Goal: Task Accomplishment & Management: Complete application form

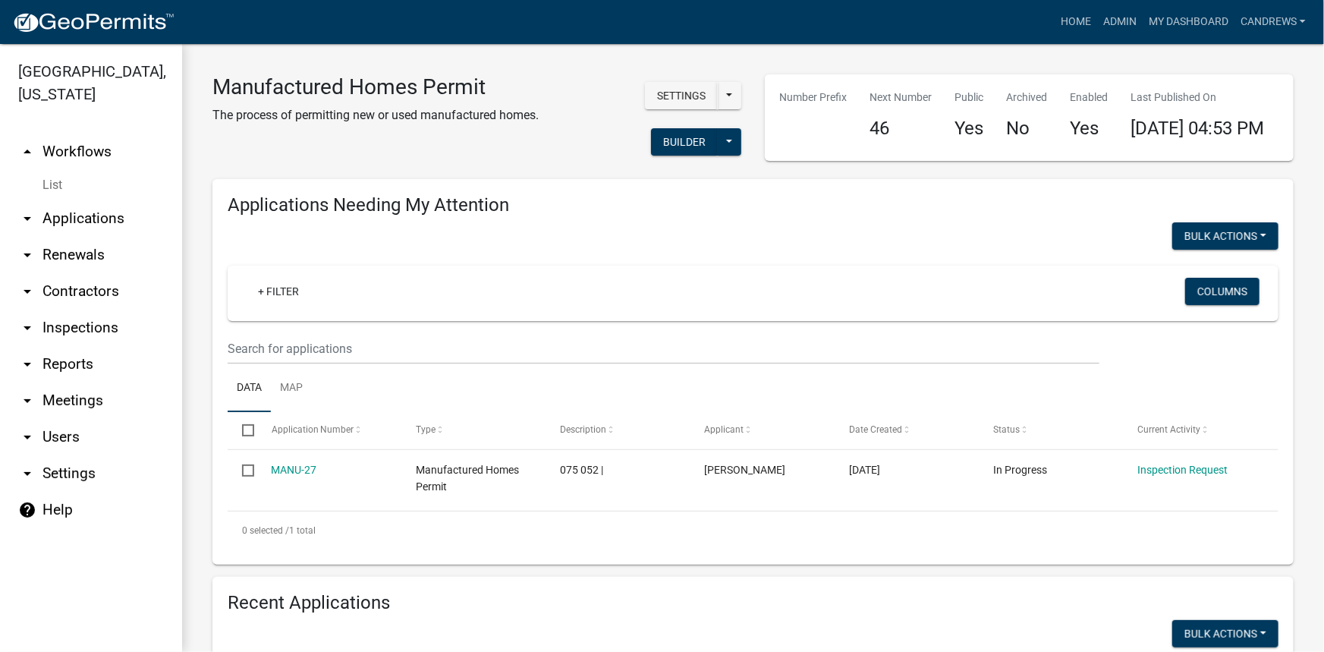
scroll to position [389, 0]
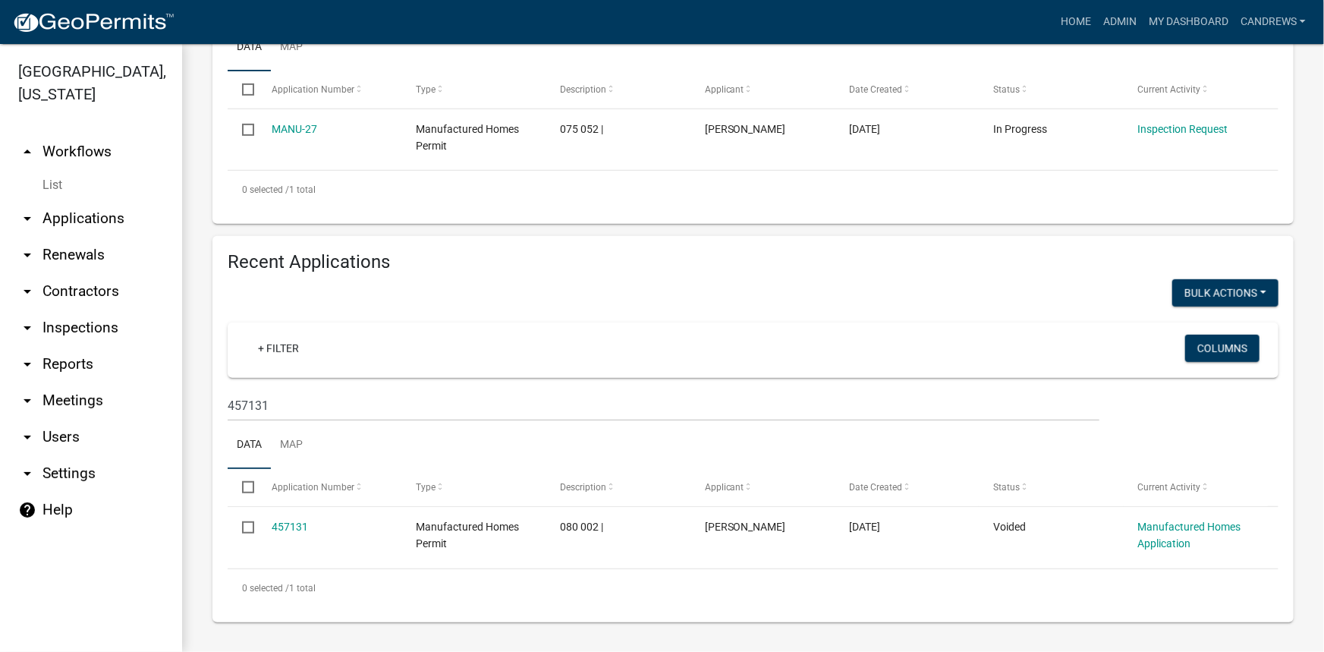
click at [99, 137] on link "arrow_drop_up Workflows" at bounding box center [91, 152] width 182 height 36
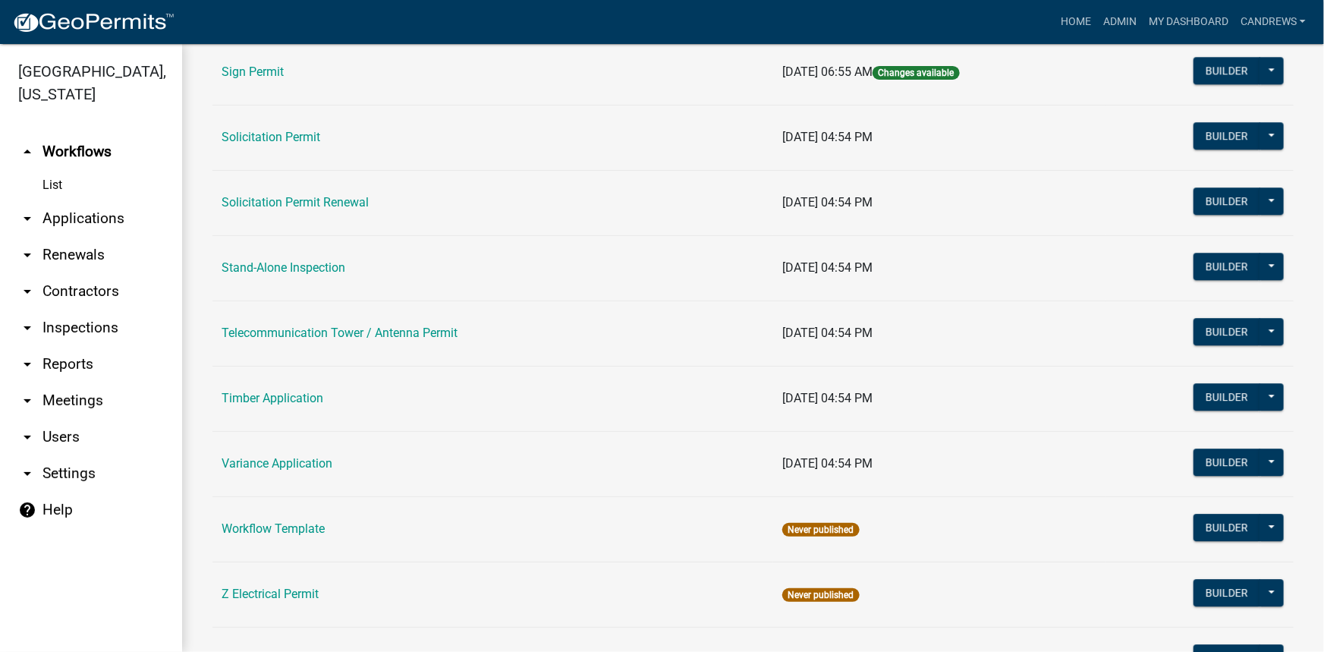
scroll to position [2138, 0]
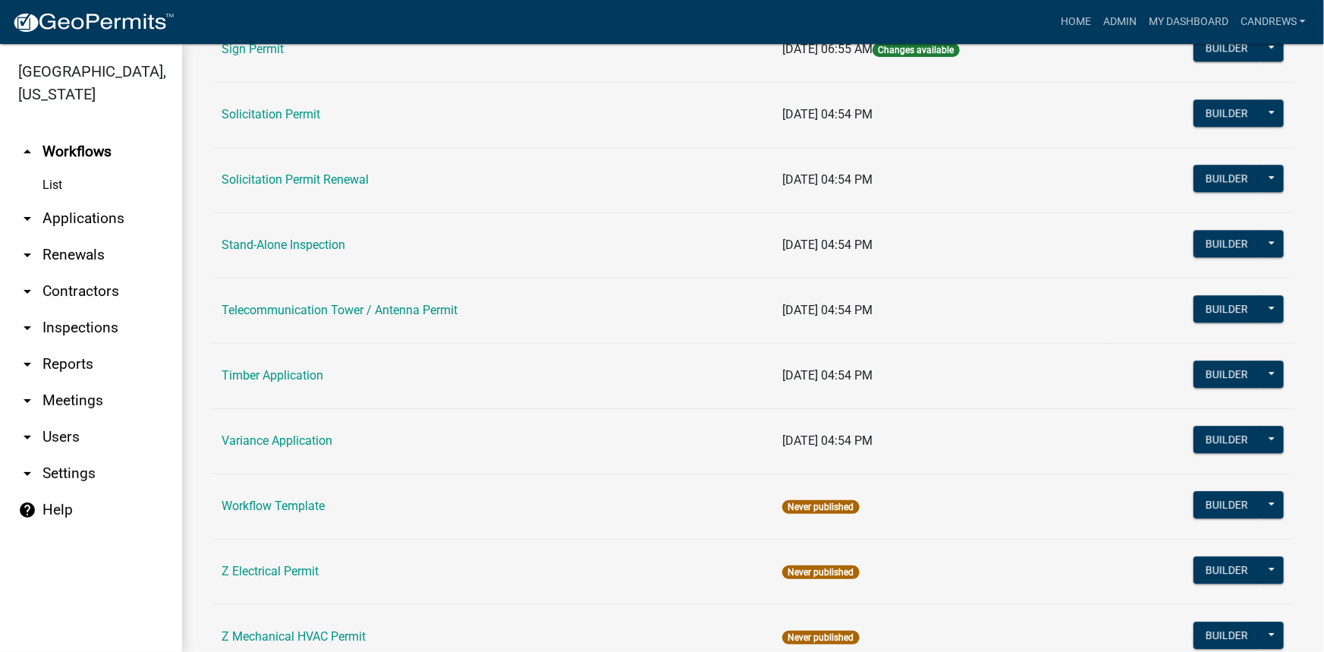
click at [106, 286] on link "arrow_drop_down Contractors" at bounding box center [91, 291] width 182 height 36
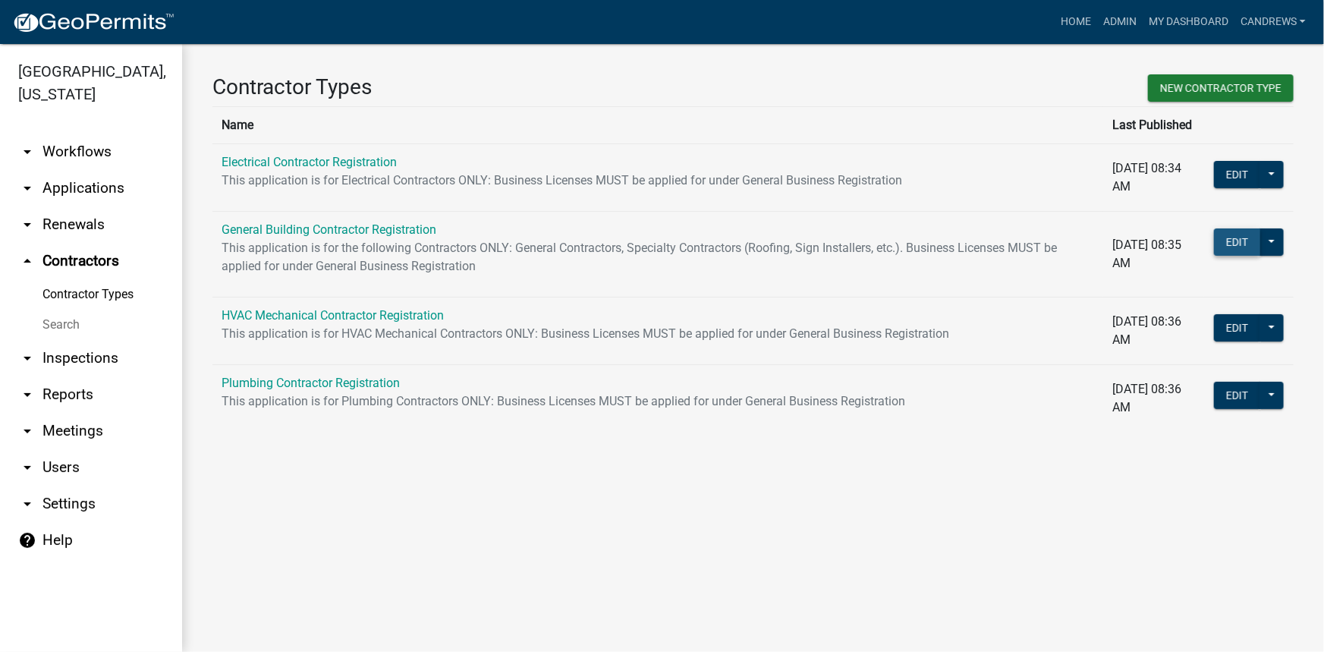
click at [1255, 236] on button "Edit" at bounding box center [1237, 241] width 46 height 27
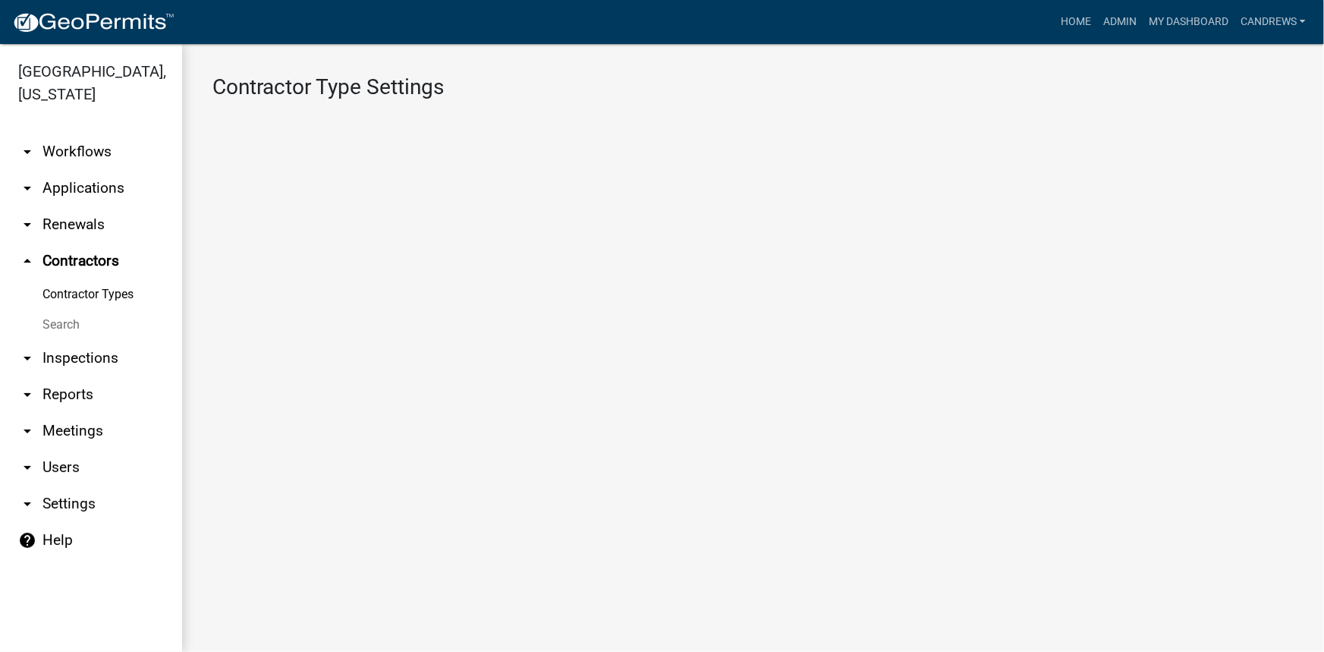
select select "1: 4ef63fe7-b19a-425e-ac95-467e066f44a3"
select select
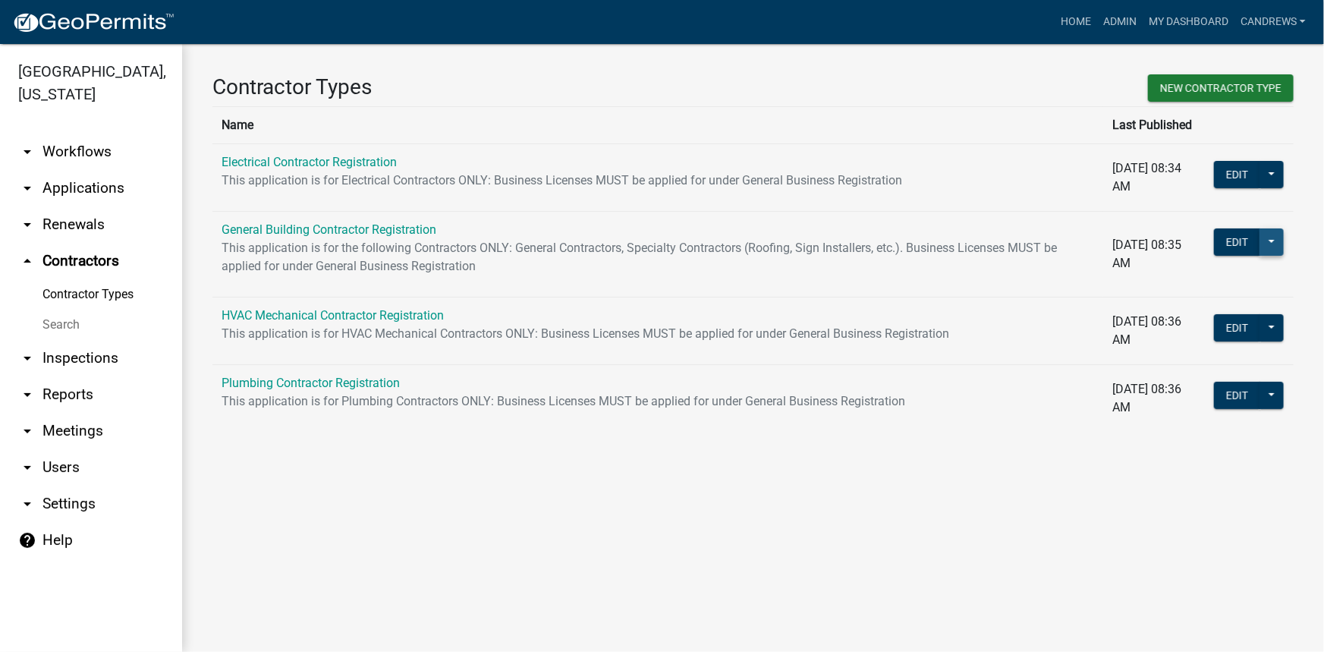
click at [1278, 240] on button at bounding box center [1271, 241] width 24 height 27
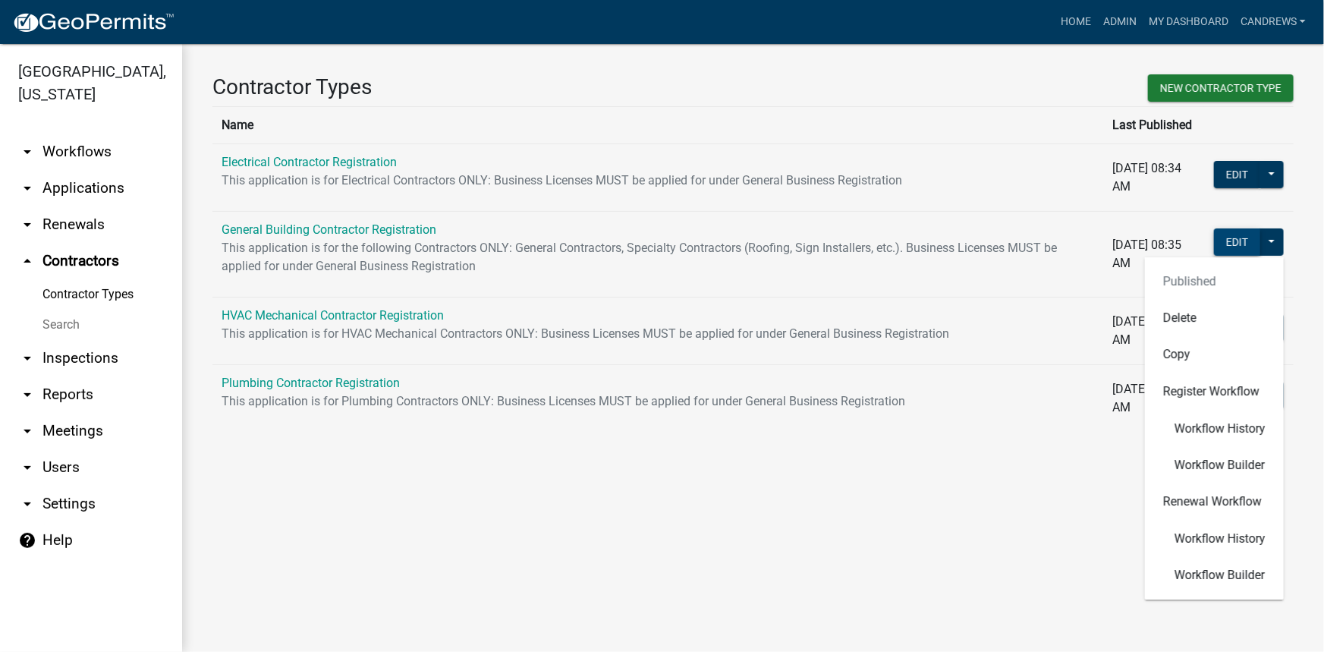
click at [1244, 238] on button "Edit" at bounding box center [1237, 241] width 46 height 27
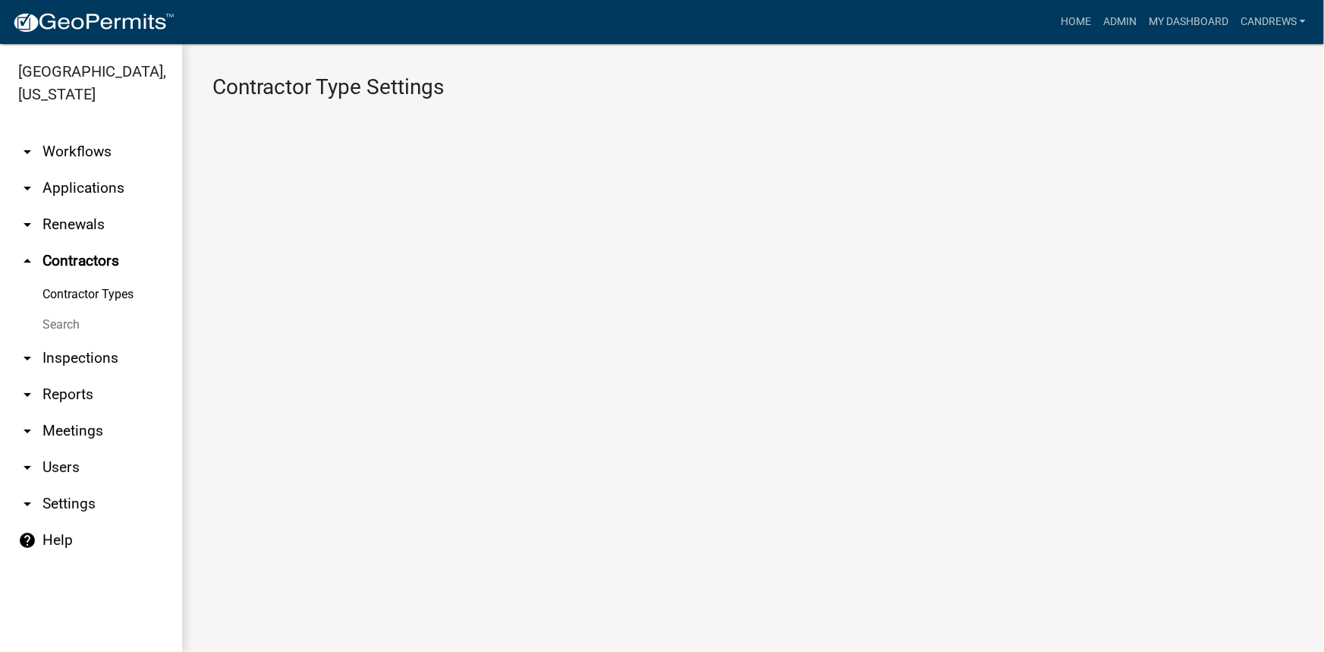
select select "1: 4ef63fe7-b19a-425e-ac95-467e066f44a3"
select select
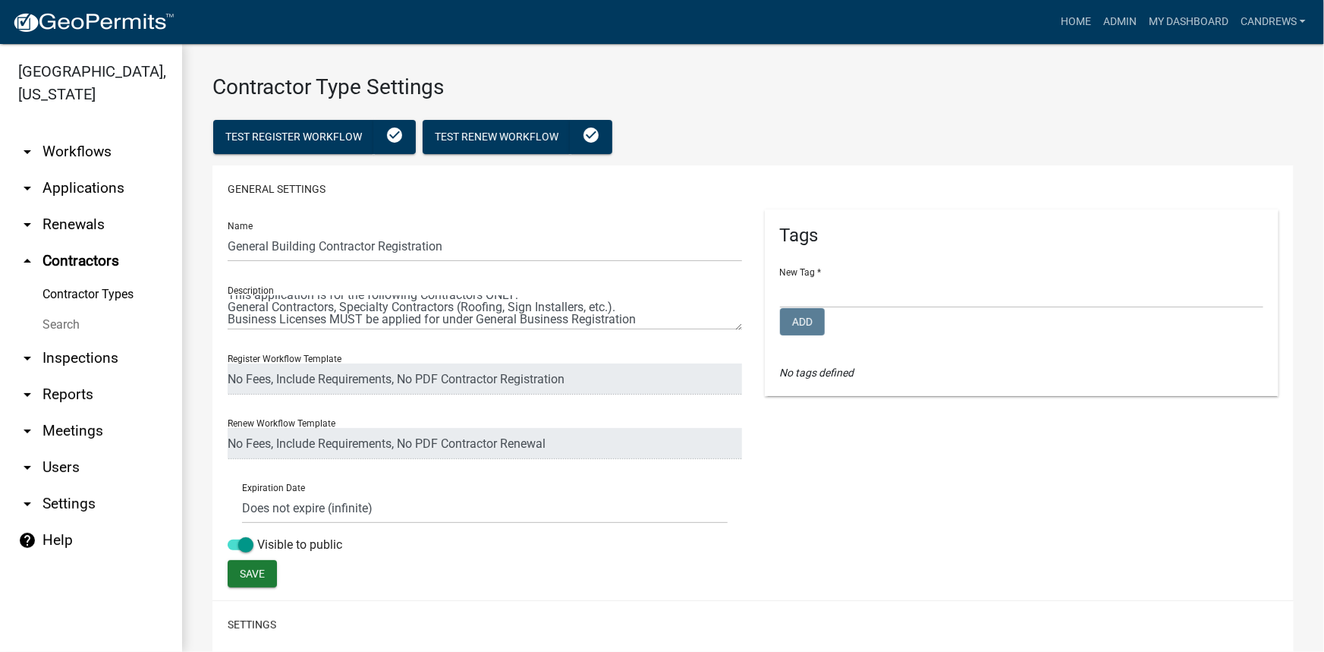
click at [73, 154] on link "arrow_drop_down Workflows" at bounding box center [91, 152] width 182 height 36
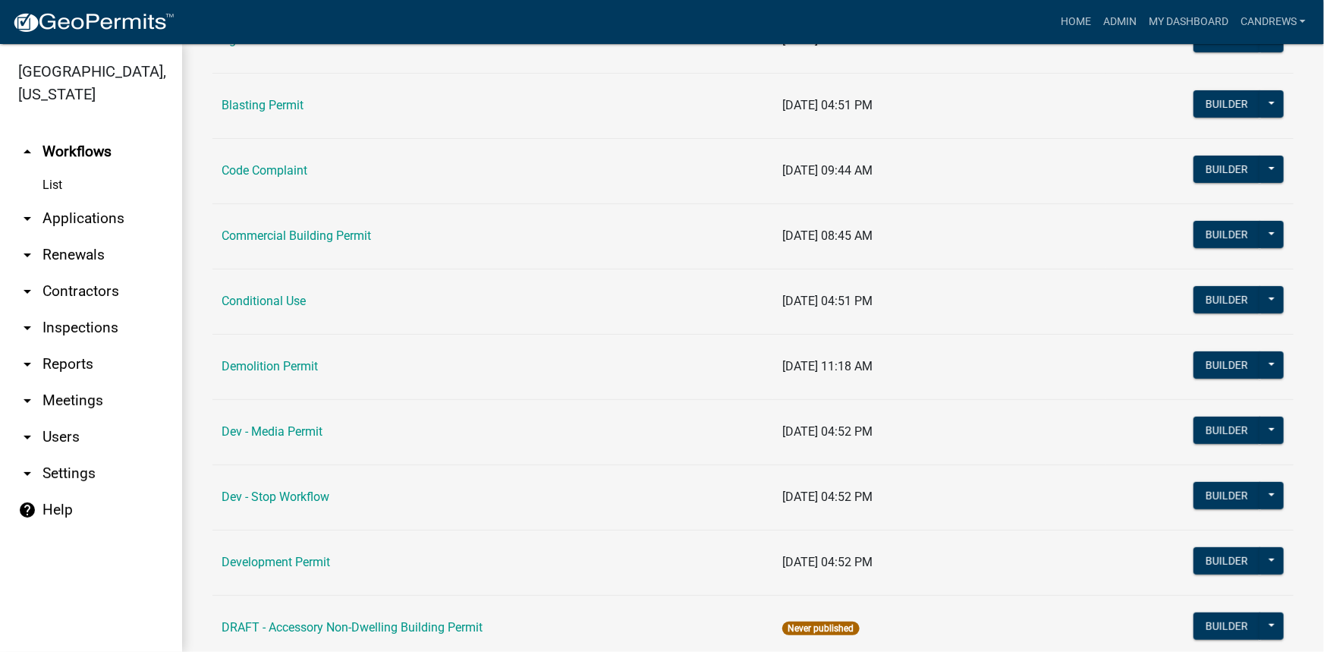
scroll to position [186, 0]
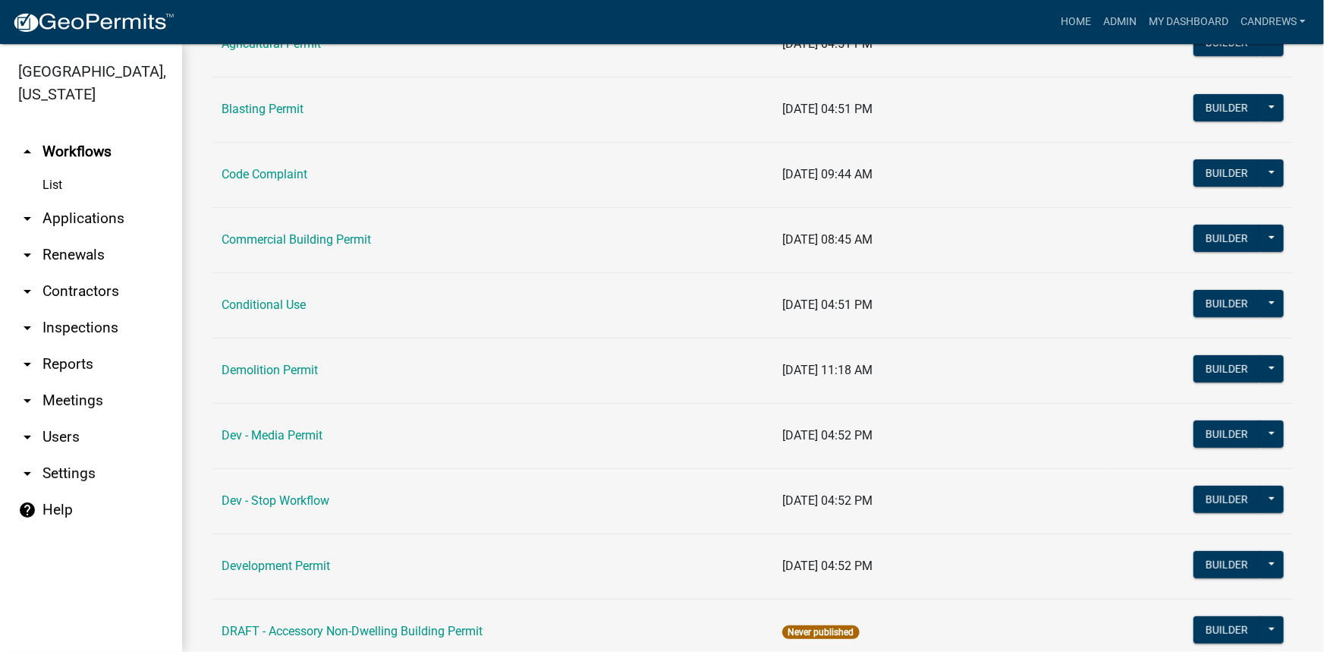
click at [74, 300] on link "arrow_drop_down Contractors" at bounding box center [91, 291] width 182 height 36
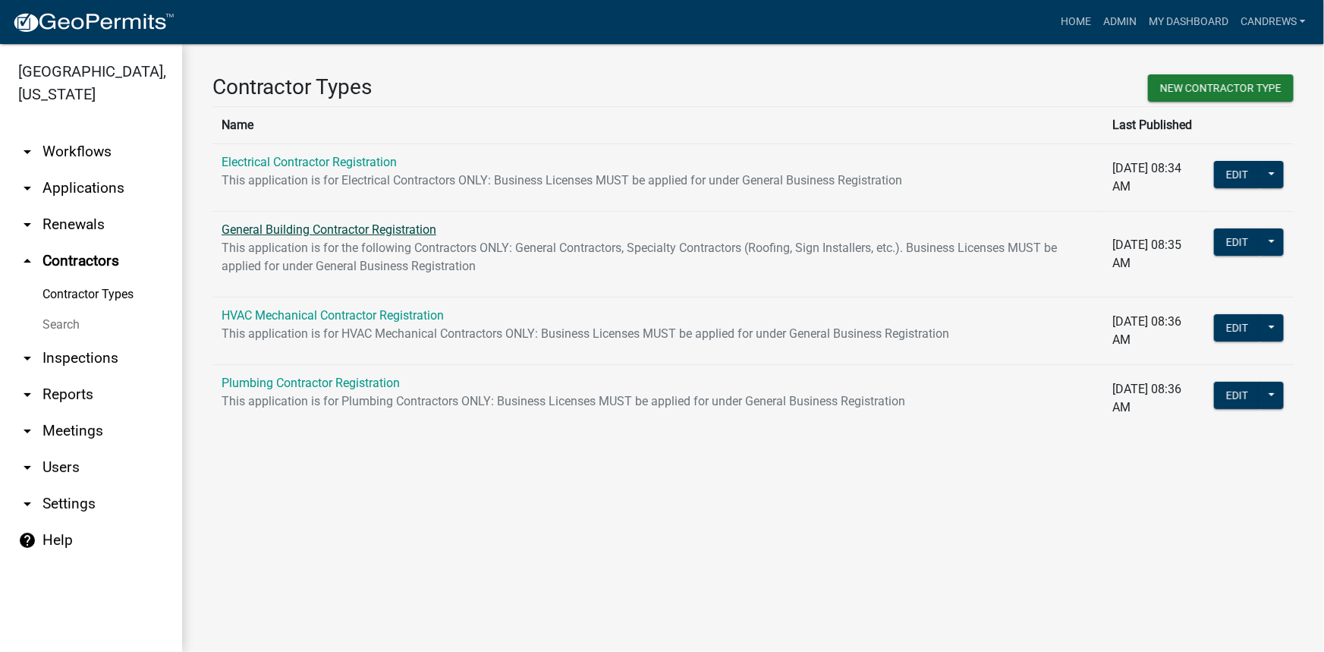
click at [324, 235] on link "General Building Contractor Registration" at bounding box center [329, 229] width 215 height 14
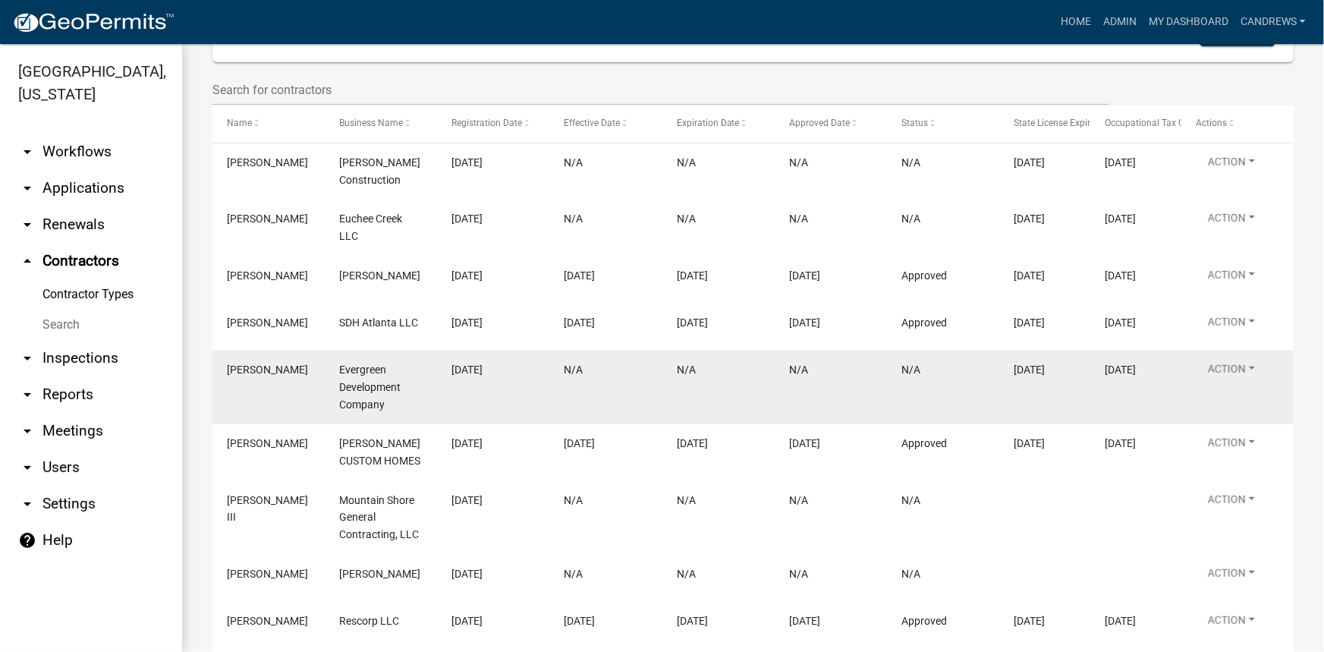
scroll to position [206, 0]
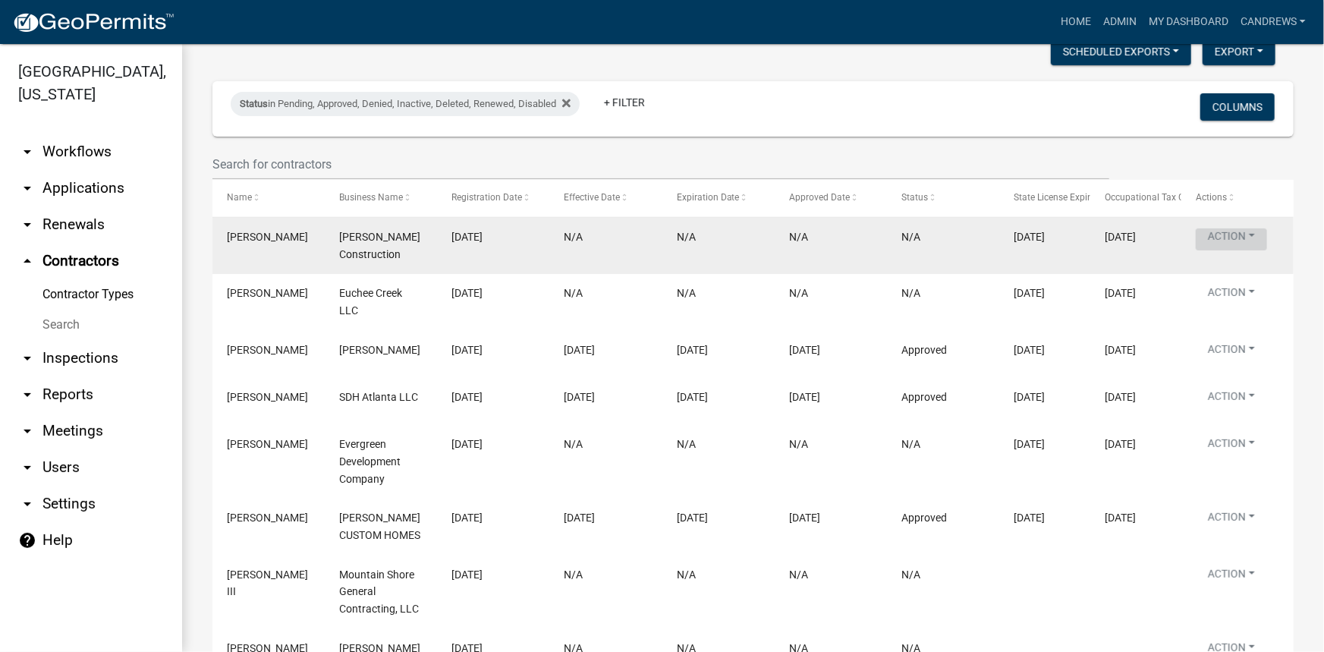
click at [1248, 234] on button "Action" at bounding box center [1231, 239] width 71 height 22
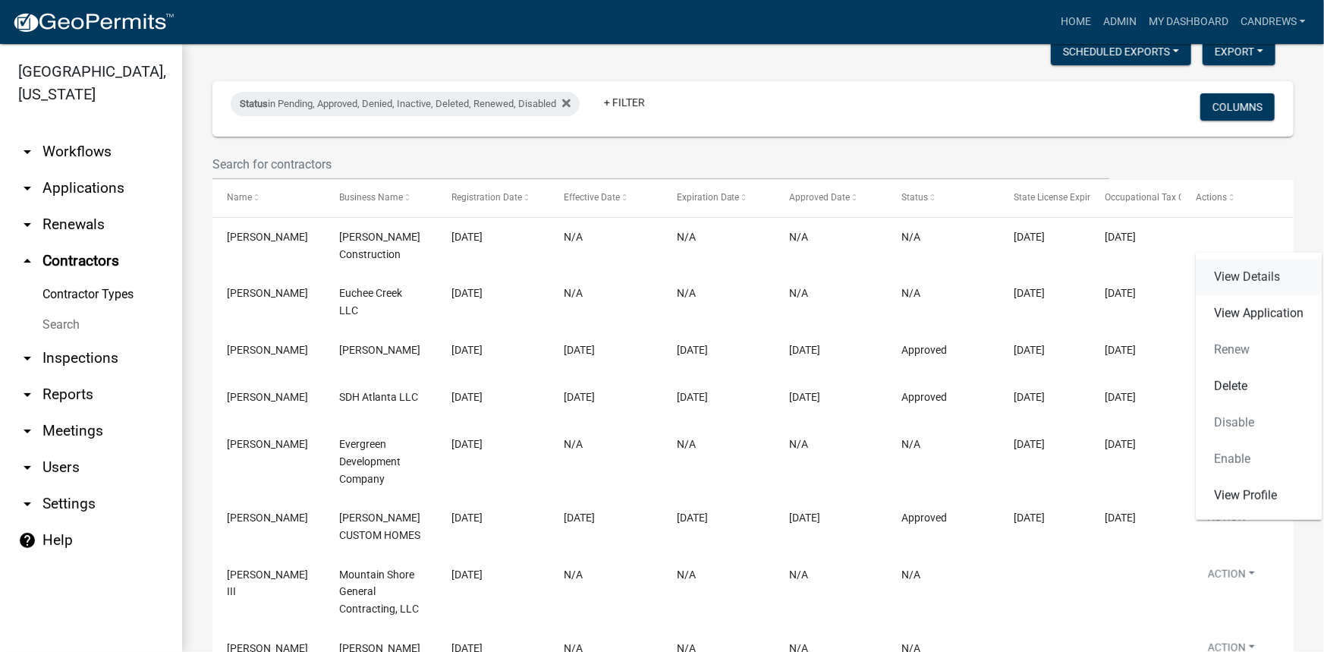
click at [1254, 275] on link "View Details" at bounding box center [1259, 277] width 126 height 36
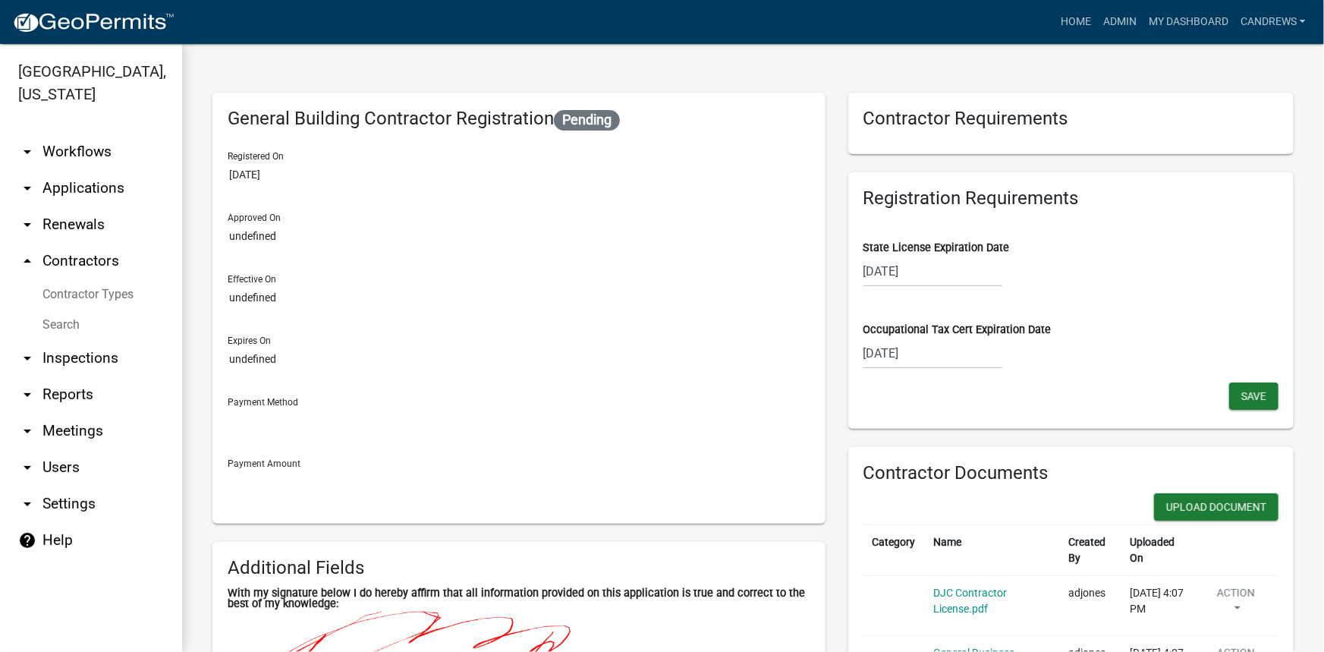
click at [86, 181] on link "arrow_drop_down Applications" at bounding box center [91, 188] width 182 height 36
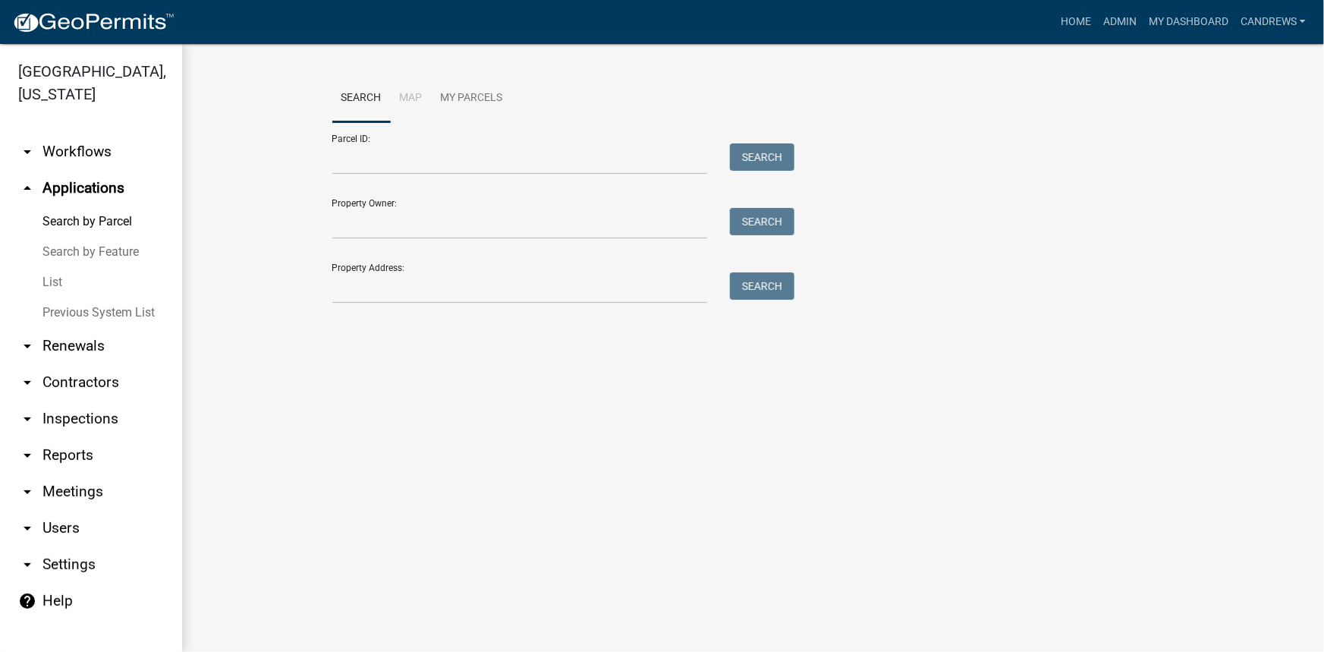
click at [99, 157] on link "arrow_drop_down Workflows" at bounding box center [91, 152] width 182 height 36
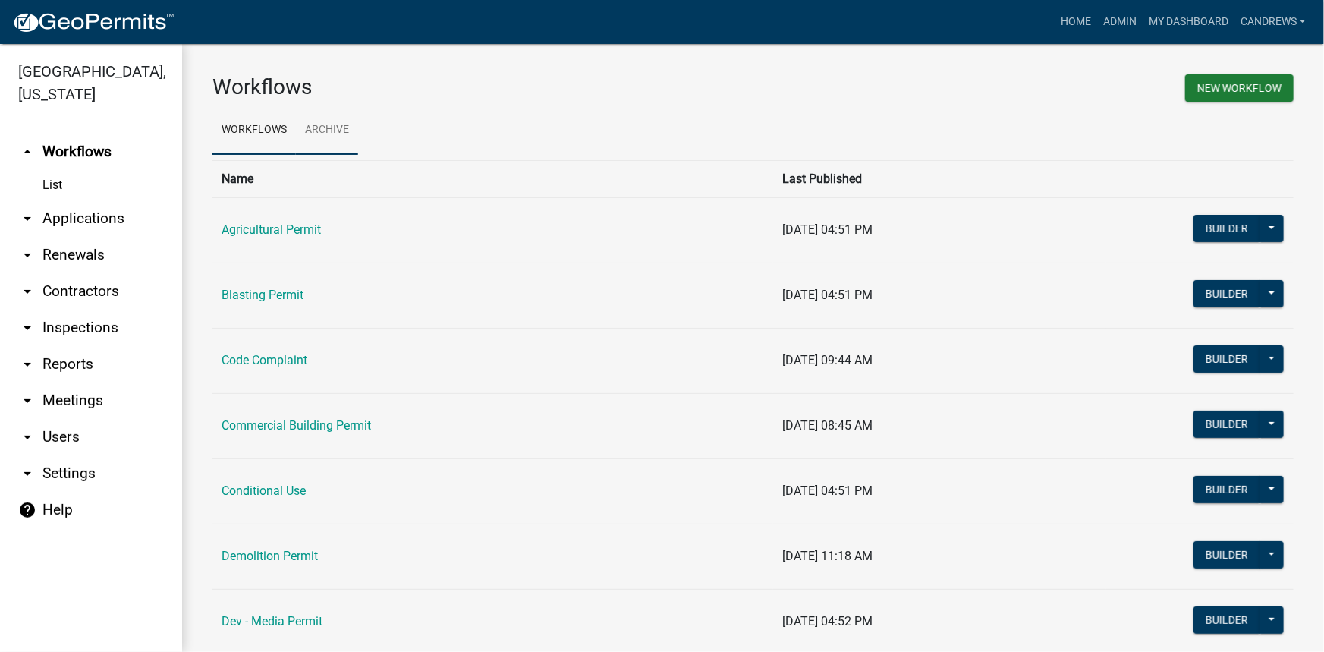
click at [314, 137] on link "Archive" at bounding box center [327, 130] width 62 height 49
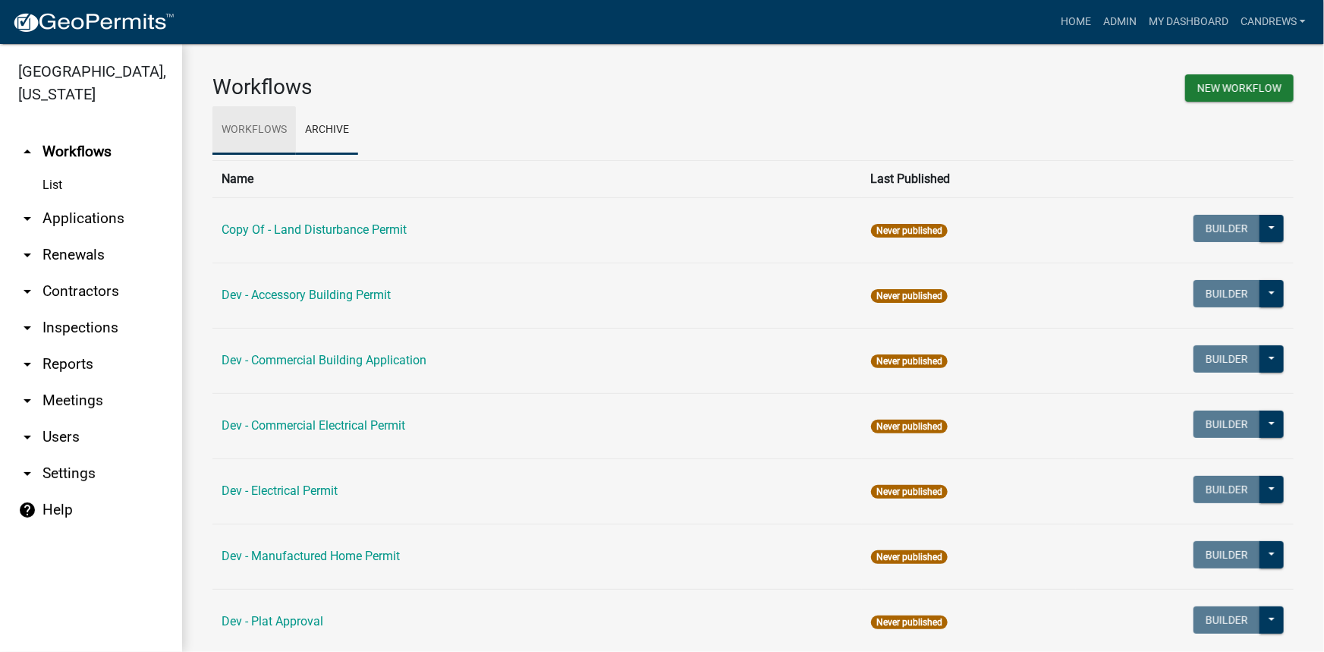
click at [255, 137] on link "Workflows" at bounding box center [253, 130] width 83 height 49
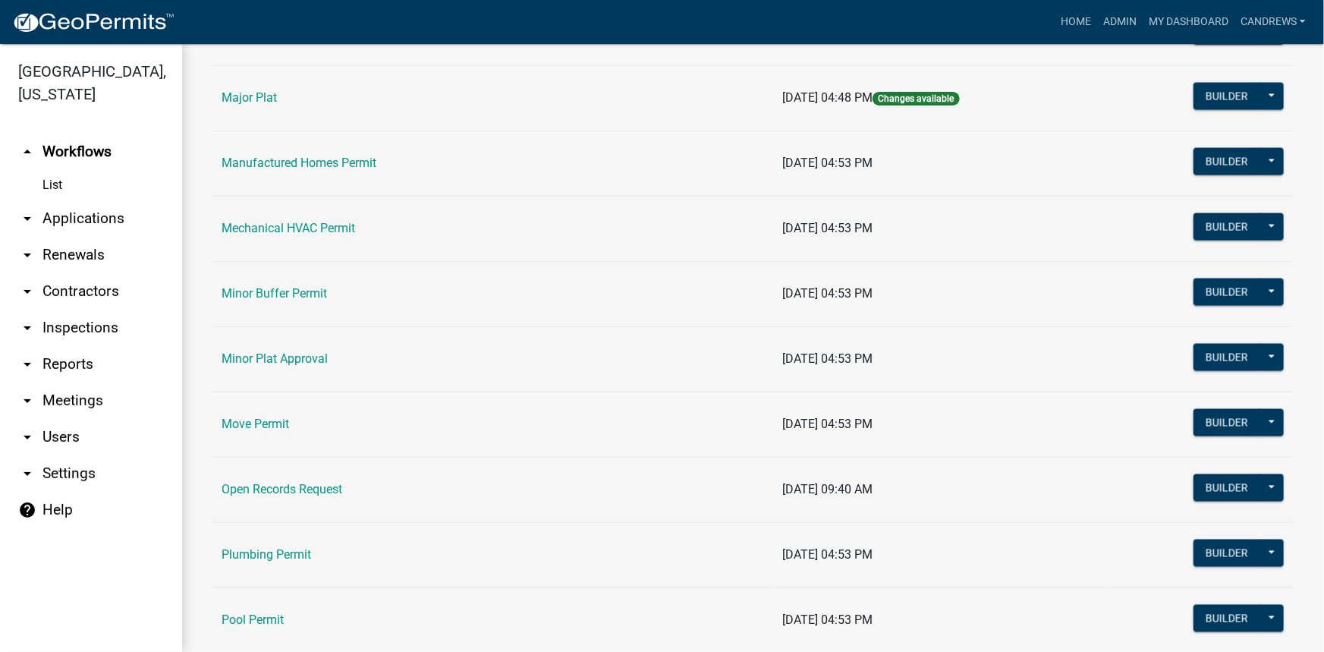
scroll to position [1310, 0]
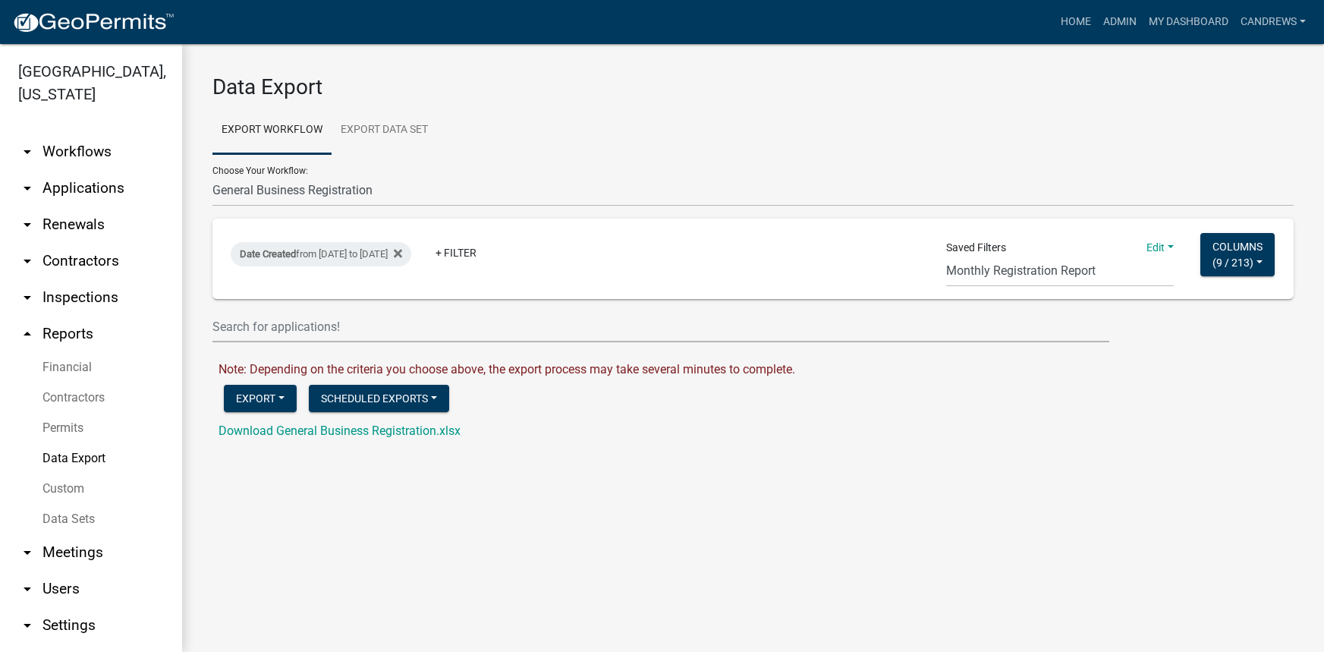
select select "16: Object"
select select "26: bd1743b7-2dd3-4a8c-a764-36a19a742ec1"
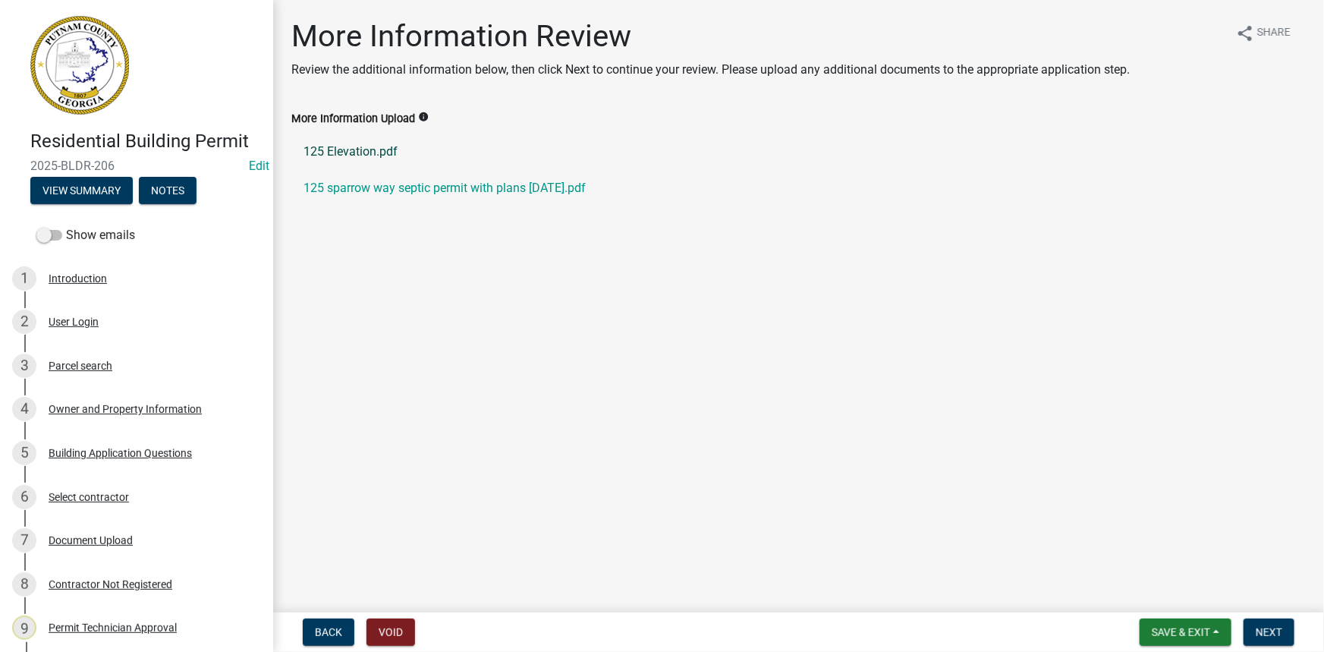
click at [378, 146] on link "125 Elevation.pdf" at bounding box center [798, 152] width 1014 height 36
click at [384, 186] on link "125 sparrow way septic permit with plans 8-11-2025.pdf" at bounding box center [798, 188] width 1014 height 36
click at [108, 533] on div "7 Document Upload" at bounding box center [130, 540] width 237 height 24
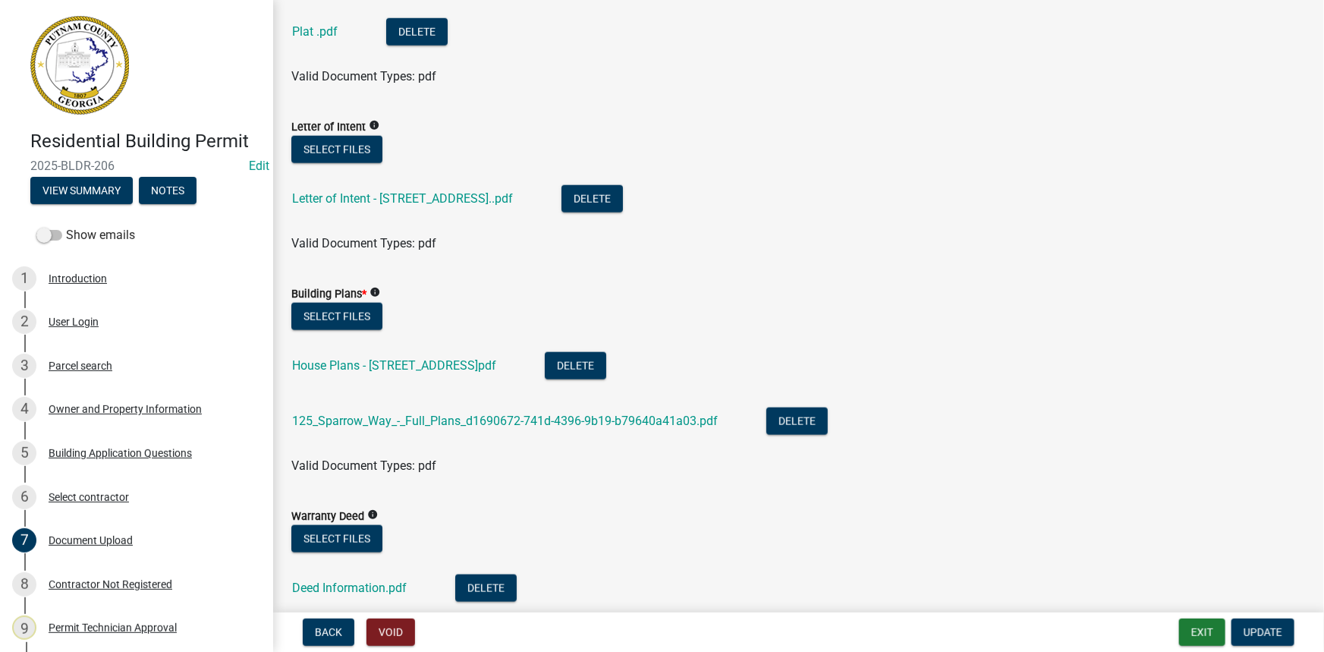
scroll to position [827, 0]
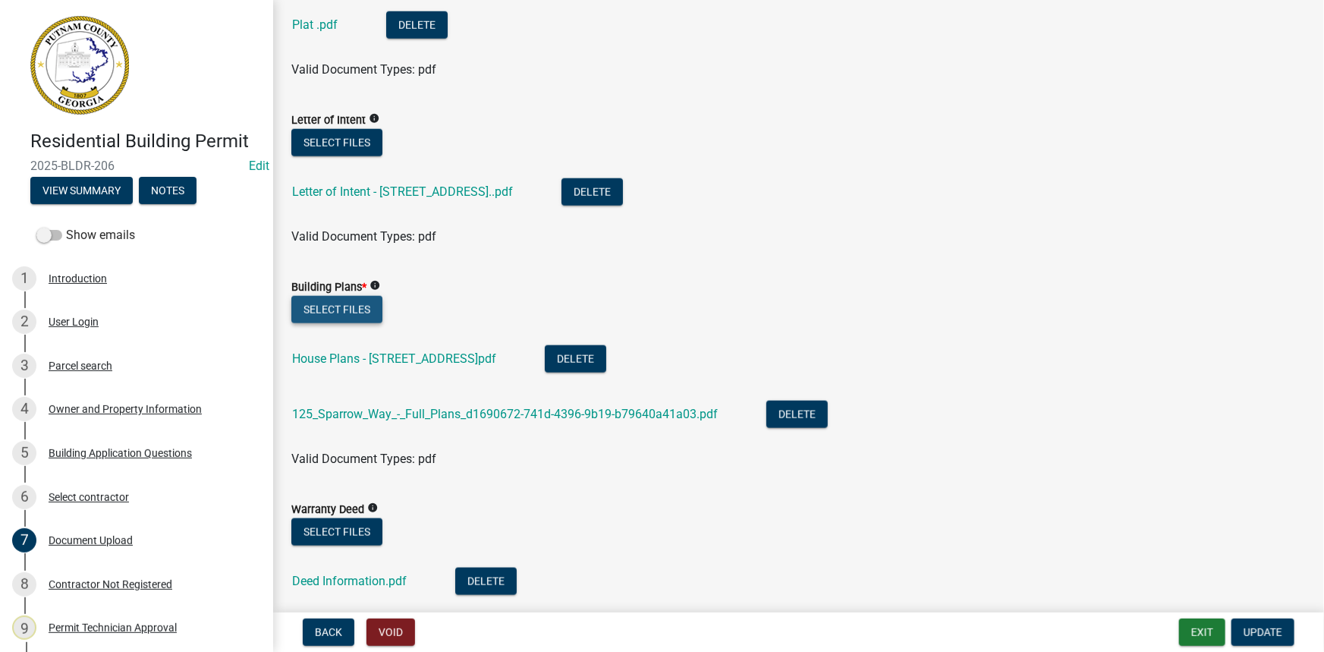
click at [344, 305] on button "Select files" at bounding box center [336, 309] width 91 height 27
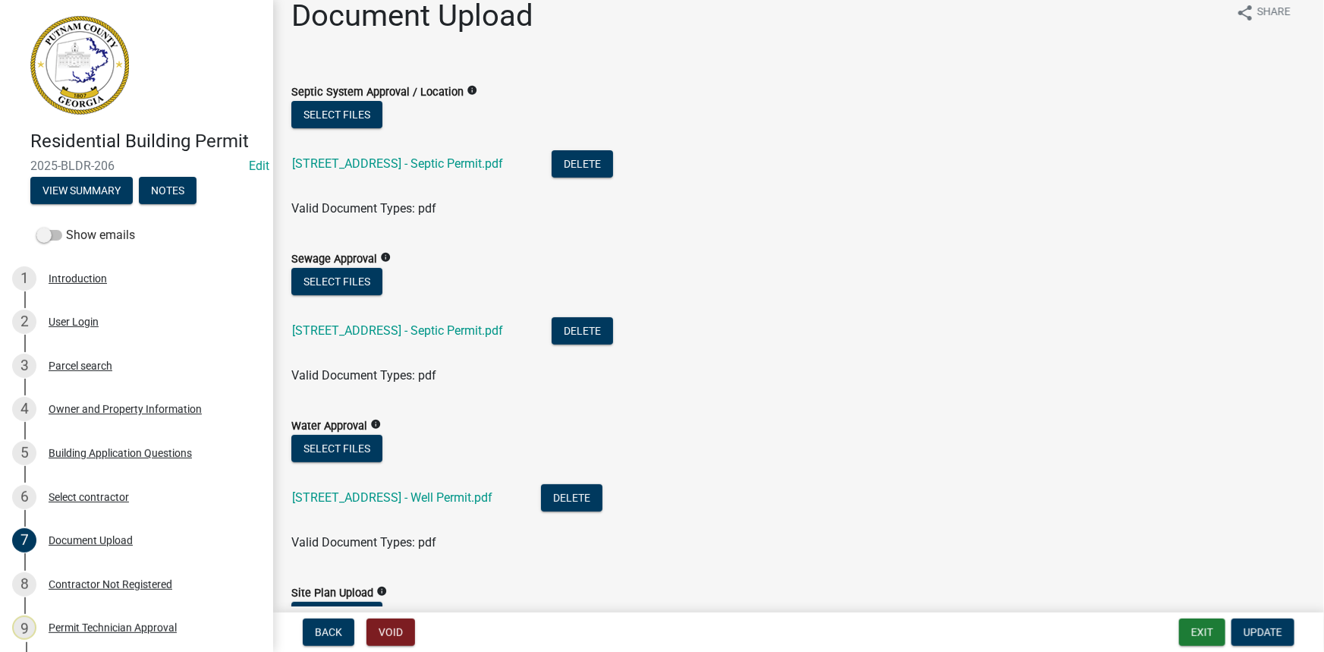
scroll to position [0, 0]
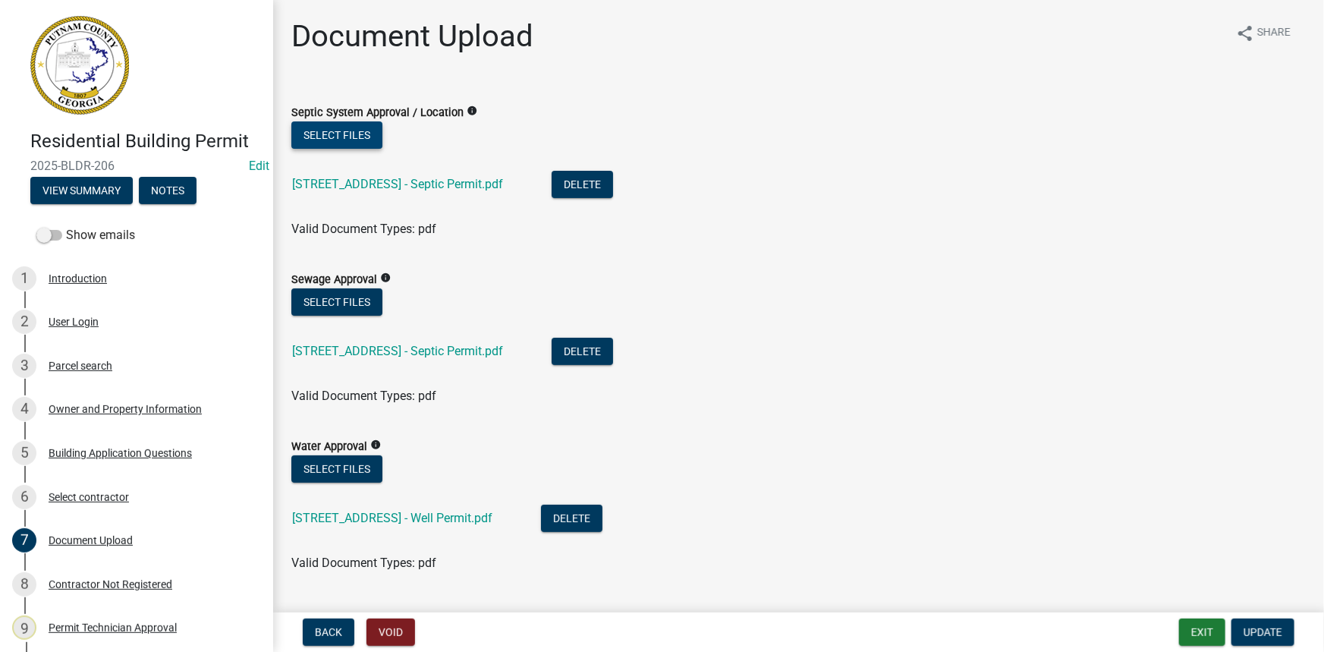
click at [361, 128] on button "Select files" at bounding box center [336, 134] width 91 height 27
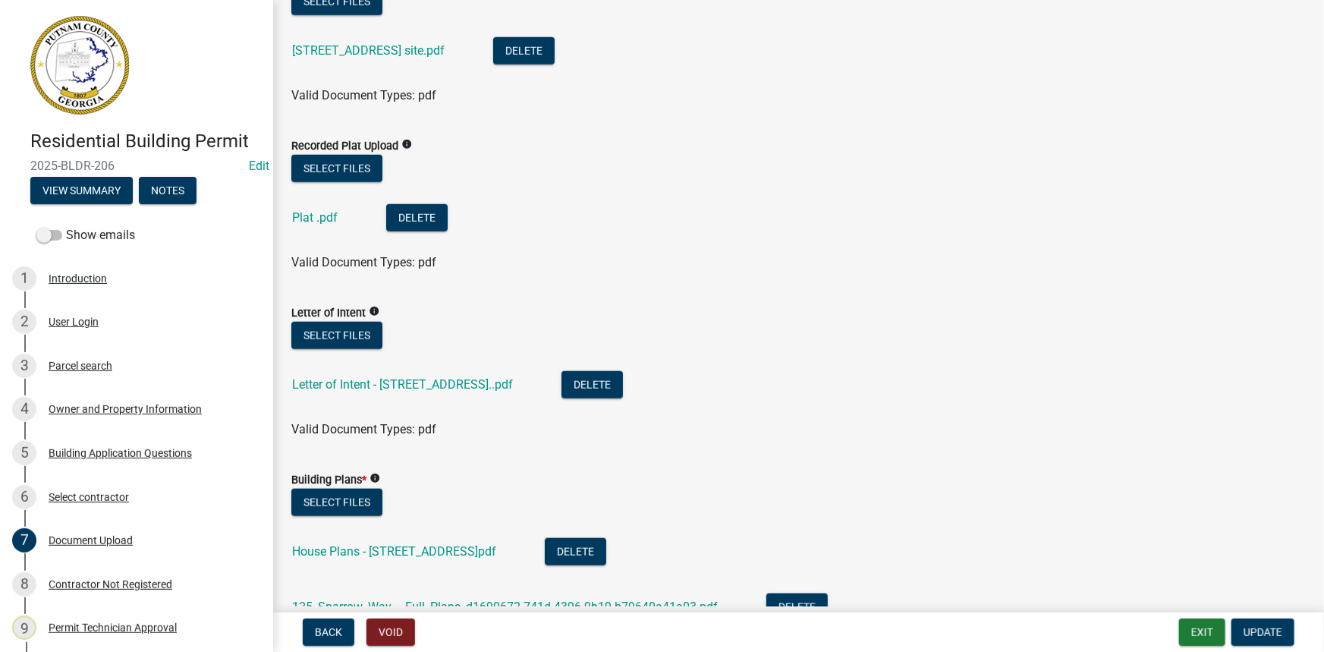
scroll to position [965, 0]
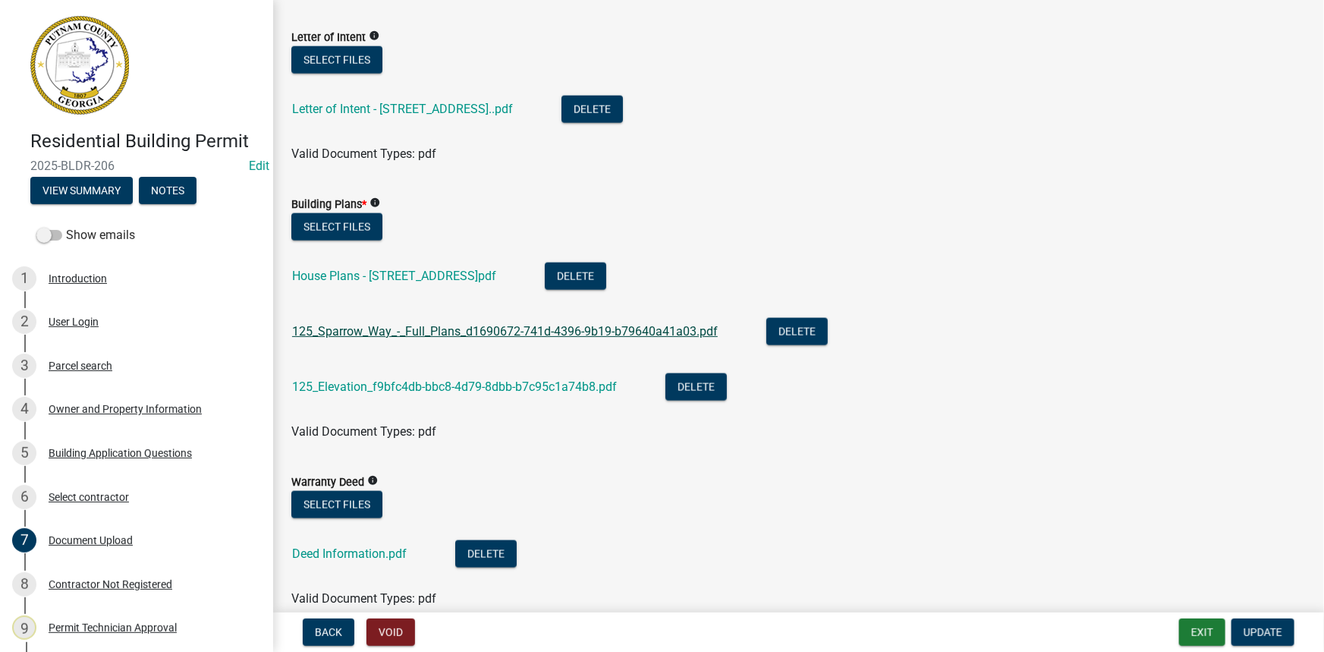
click at [457, 327] on link "125_Sparrow_Way_-_Full_Plans_d1690672-741d-4396-9b19-b79640a41a03.pdf" at bounding box center [505, 331] width 426 height 14
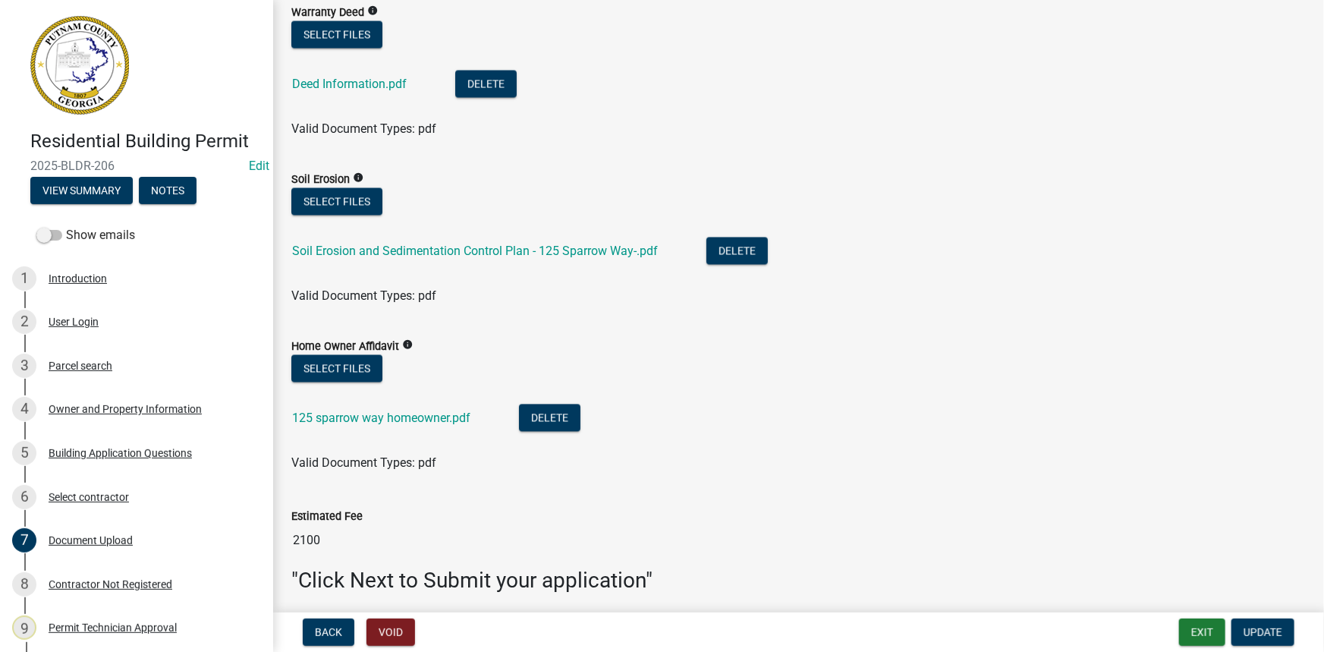
scroll to position [1492, 0]
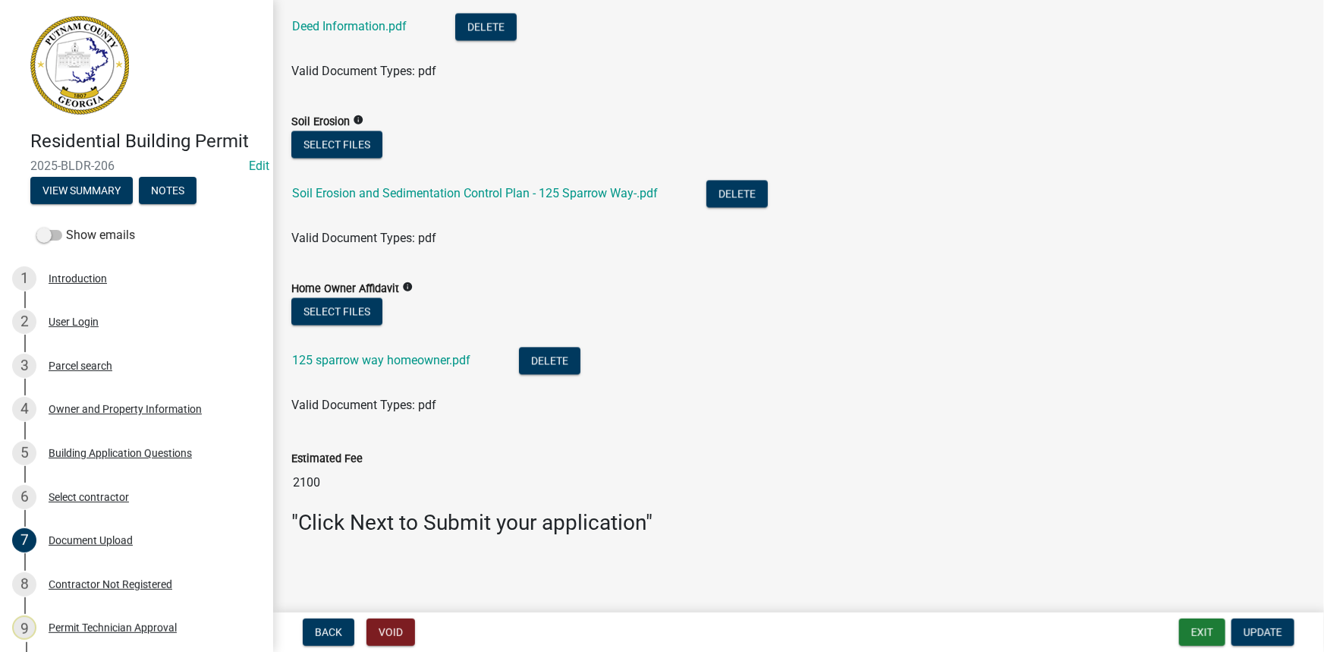
click at [1294, 617] on nav "Back Void Exit Update" at bounding box center [798, 631] width 1051 height 39
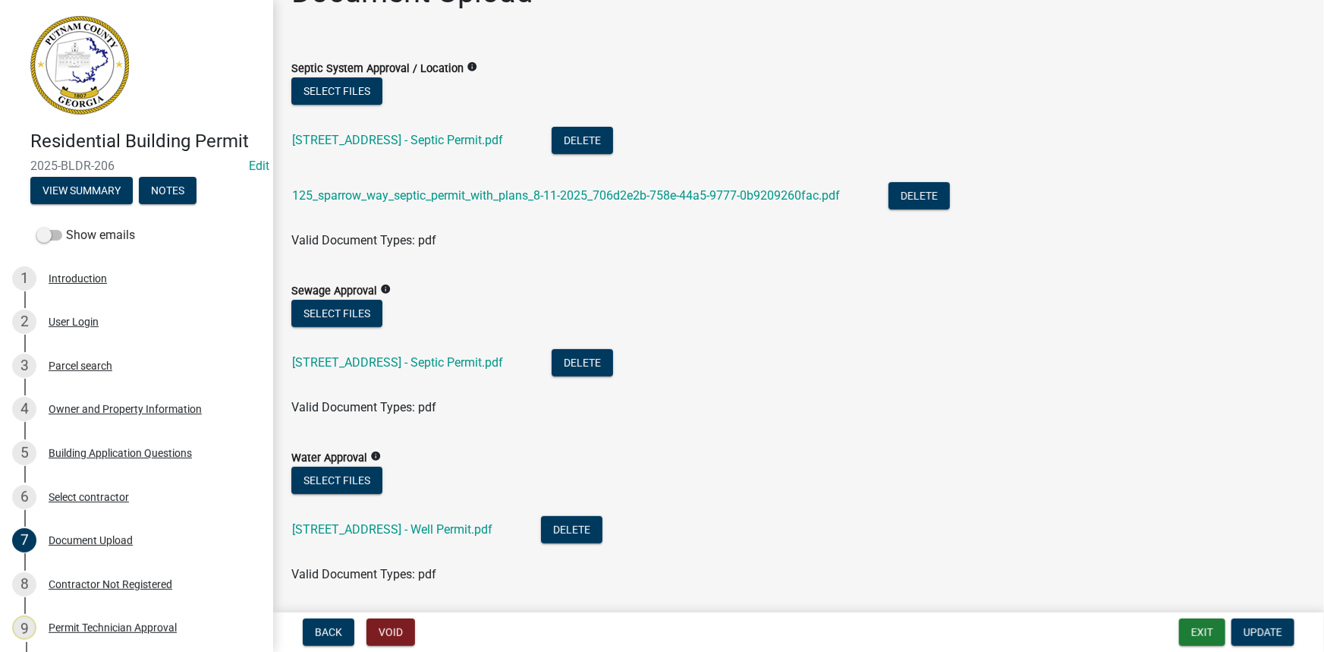
scroll to position [0, 0]
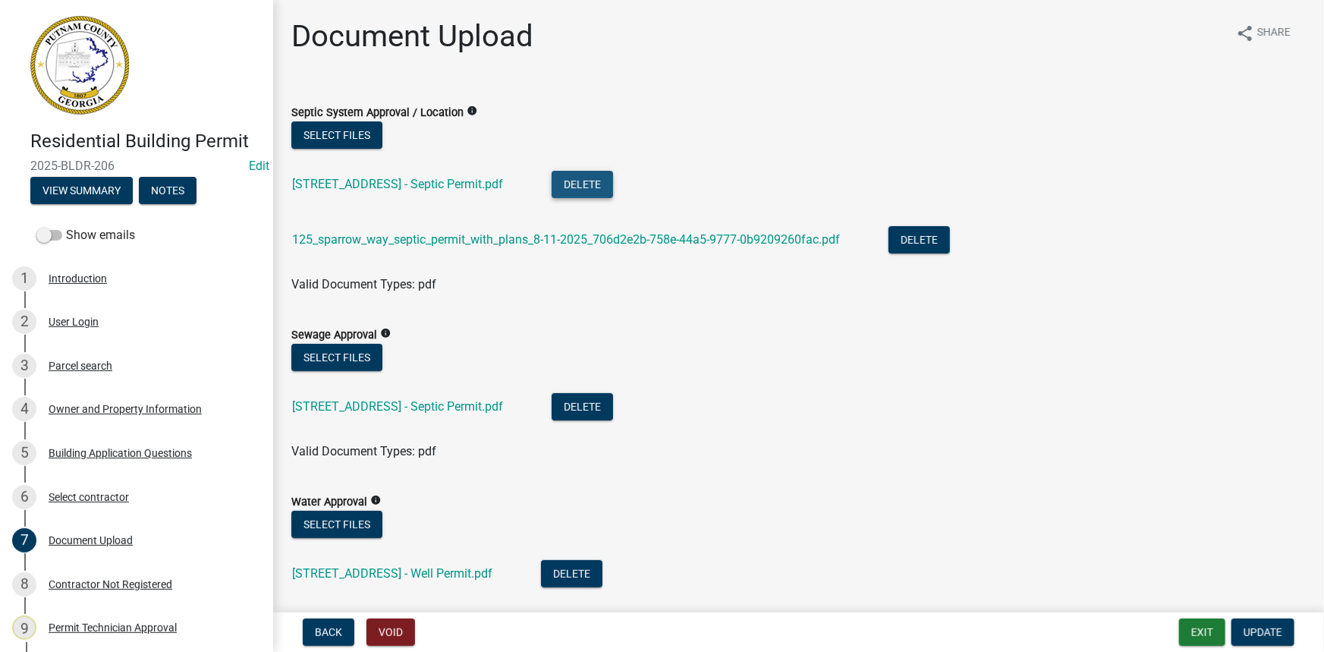
click at [587, 181] on button "Delete" at bounding box center [582, 184] width 61 height 27
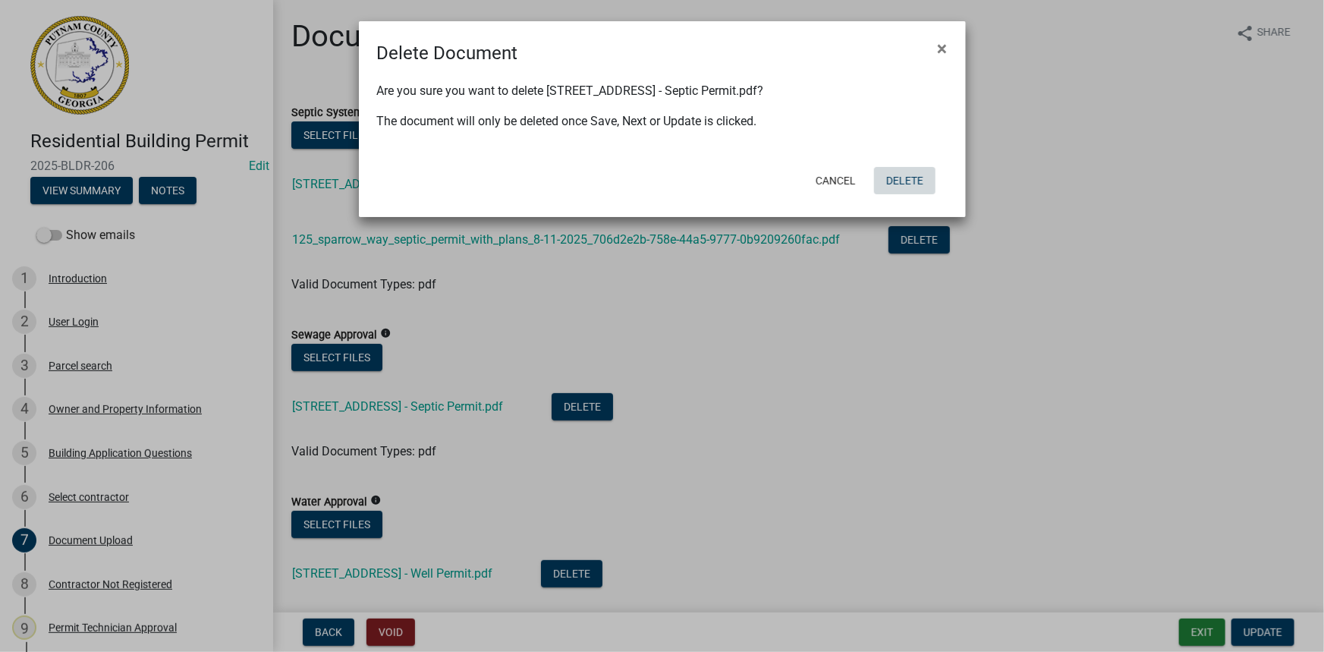
click at [901, 182] on button "Delete" at bounding box center [904, 180] width 61 height 27
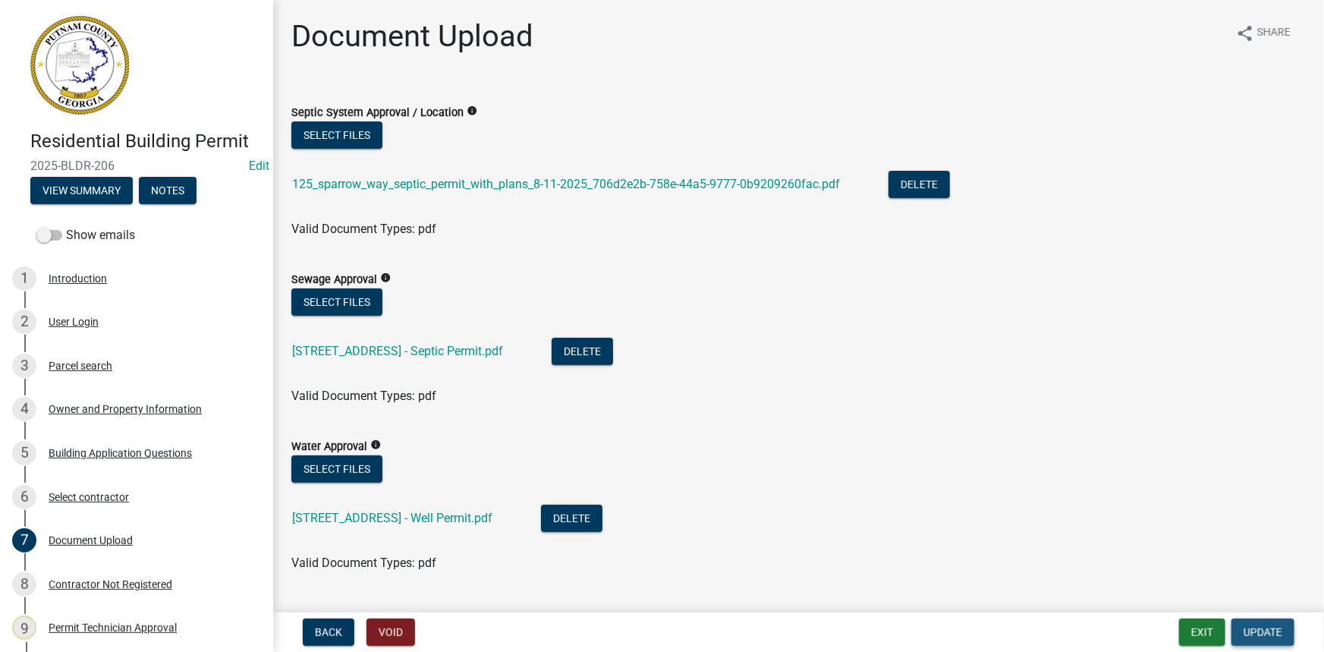
click at [1246, 640] on button "Update" at bounding box center [1262, 631] width 63 height 27
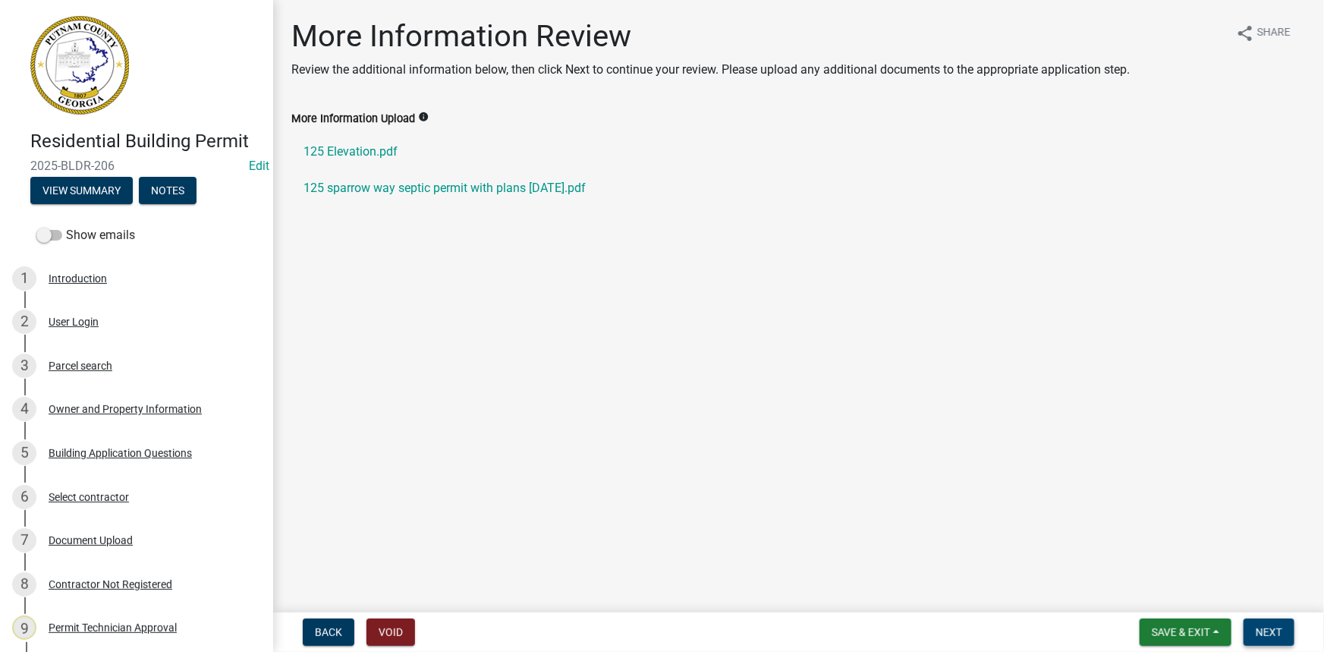
click at [1262, 636] on span "Next" at bounding box center [1269, 632] width 27 height 12
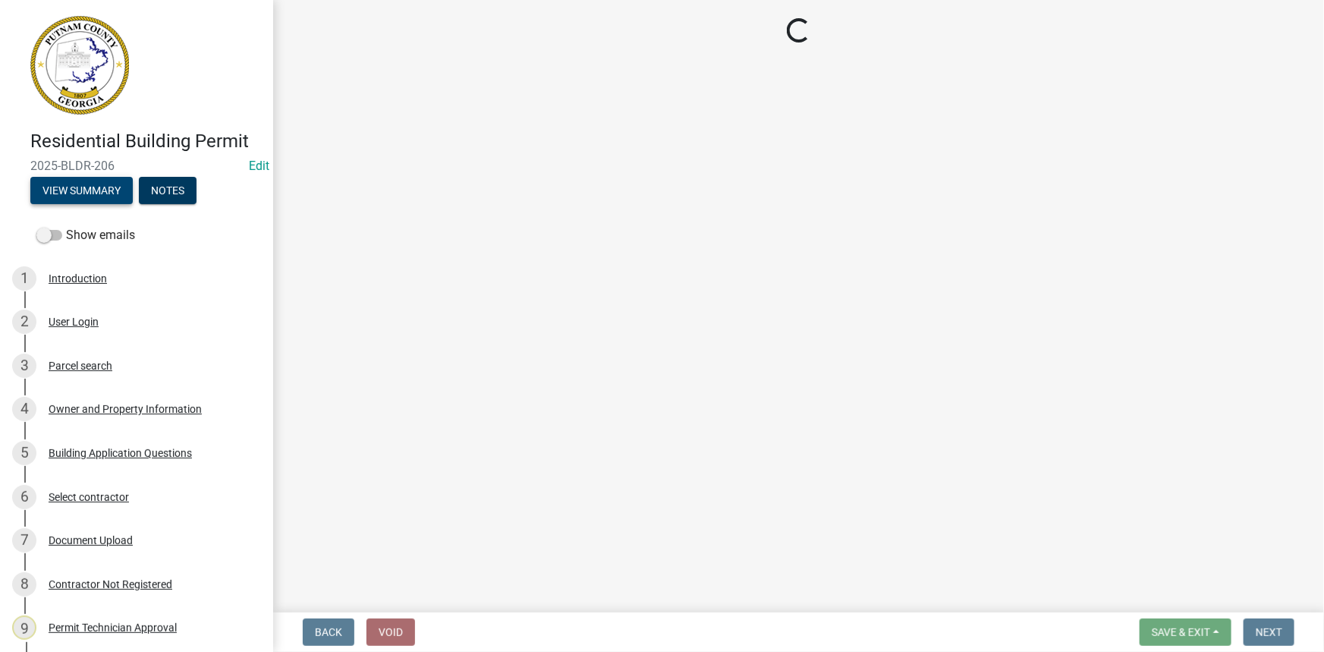
click at [76, 182] on button "View Summary" at bounding box center [81, 190] width 102 height 27
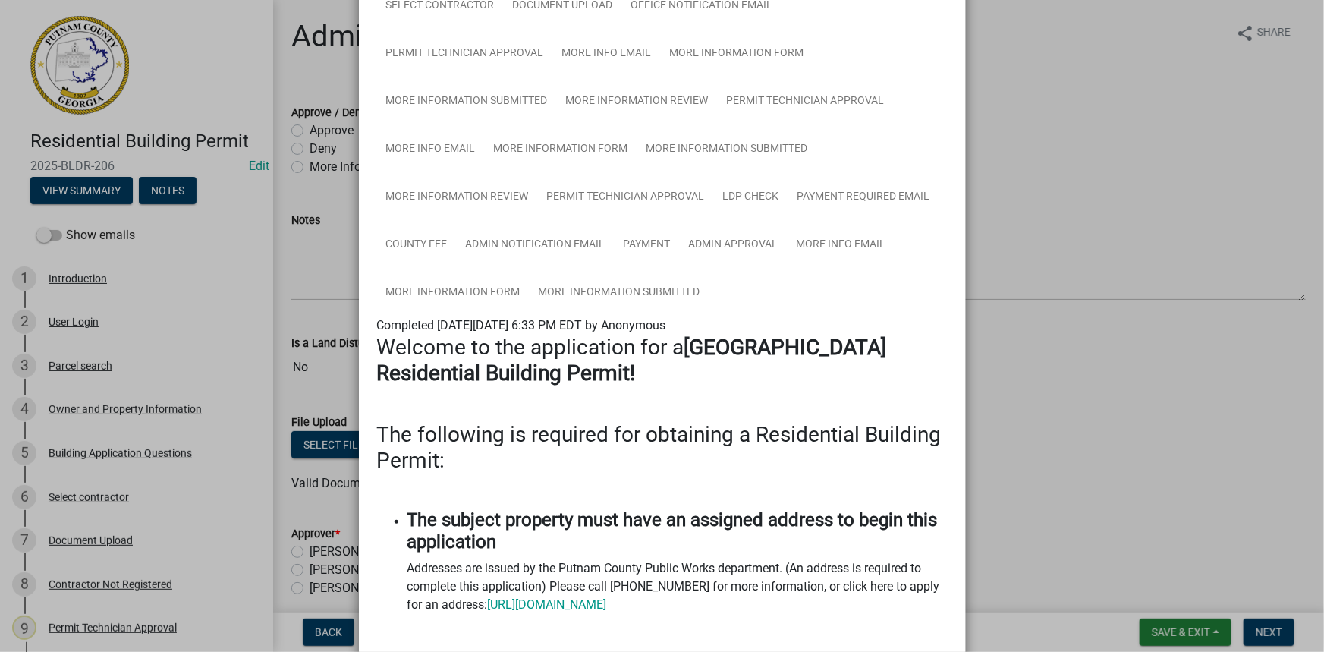
scroll to position [413, 0]
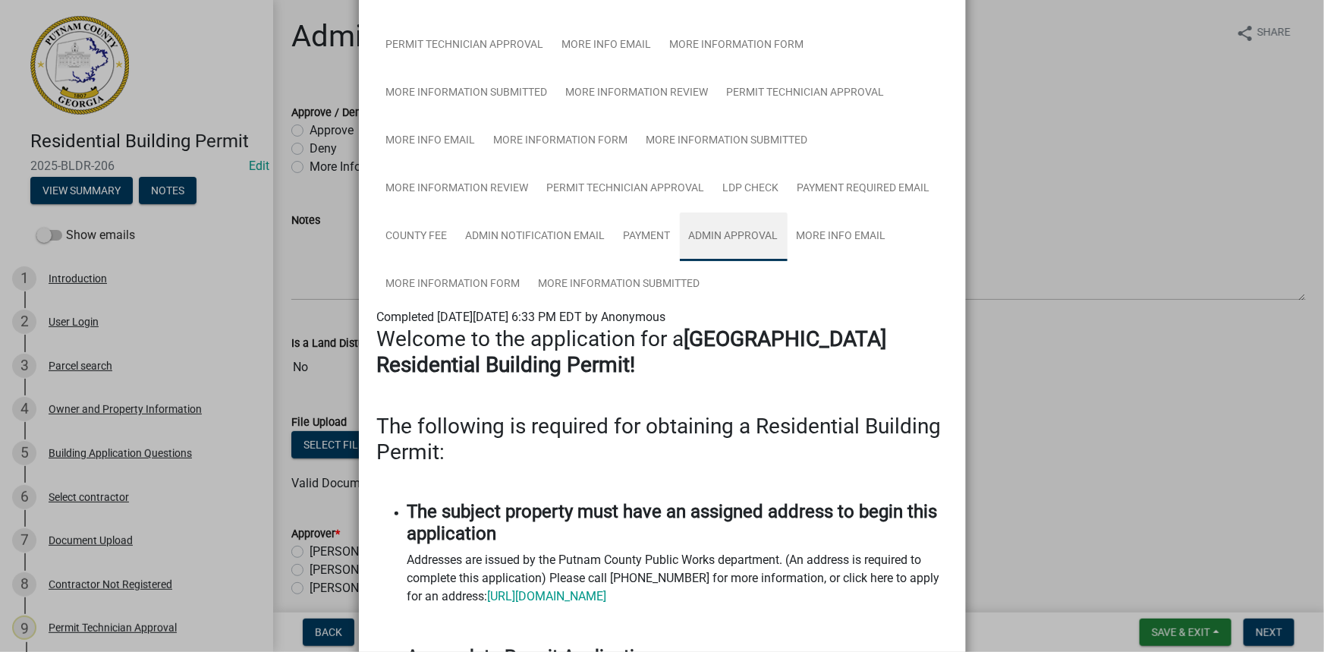
click at [720, 244] on link "Admin Approval" at bounding box center [734, 236] width 108 height 49
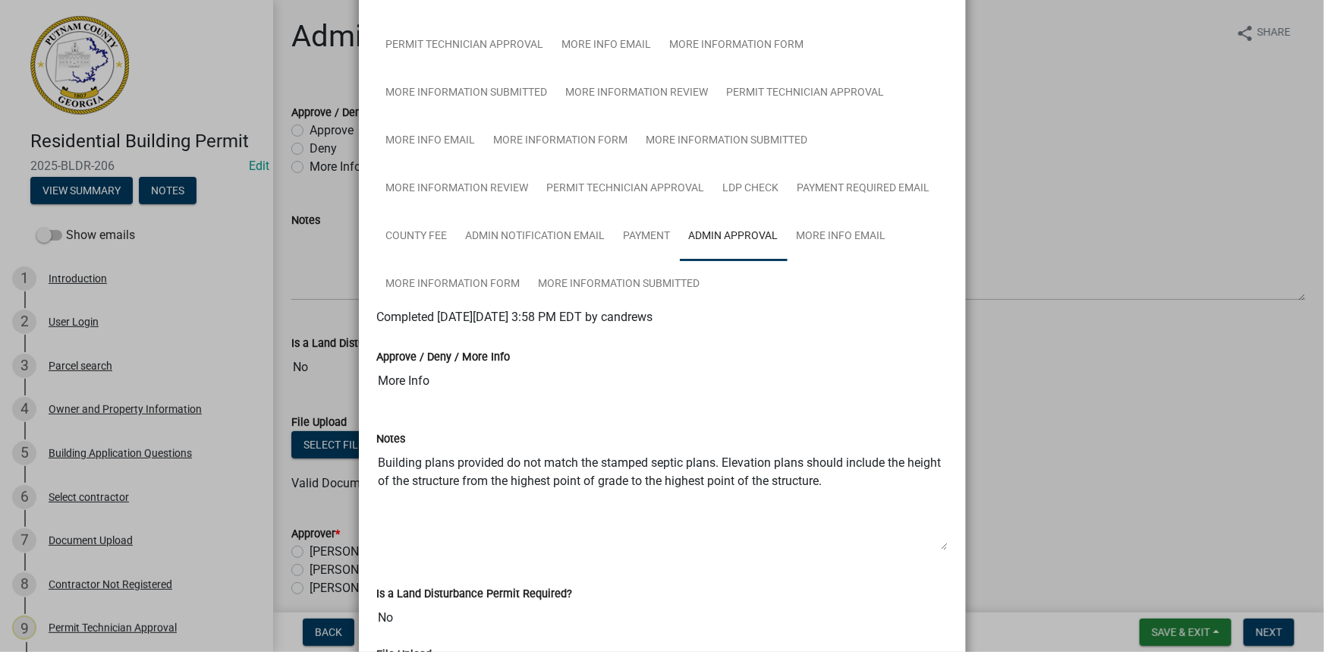
click at [1190, 225] on ngb-modal-window "Summary × Printer Friendly Introduction Parcel search Owner and Property Inform…" at bounding box center [662, 326] width 1324 height 652
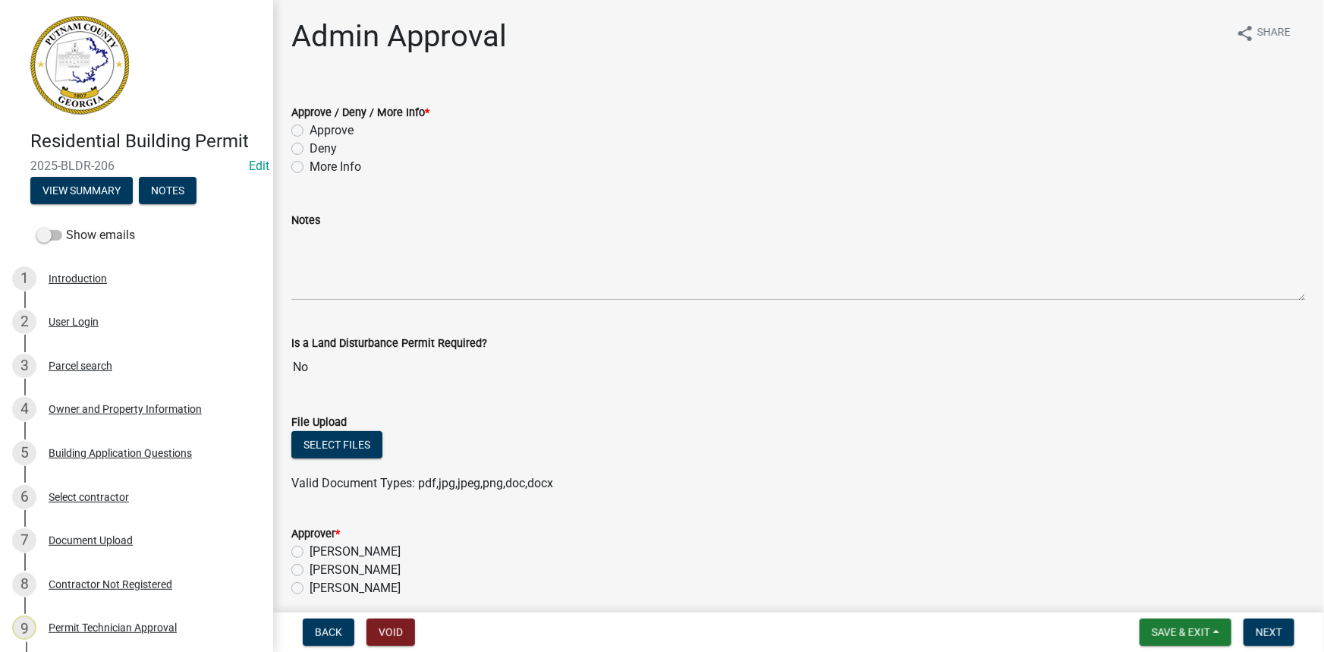
click at [344, 133] on label "Approve" at bounding box center [332, 130] width 44 height 18
click at [319, 131] on input "Approve" at bounding box center [315, 126] width 10 height 10
radio input "true"
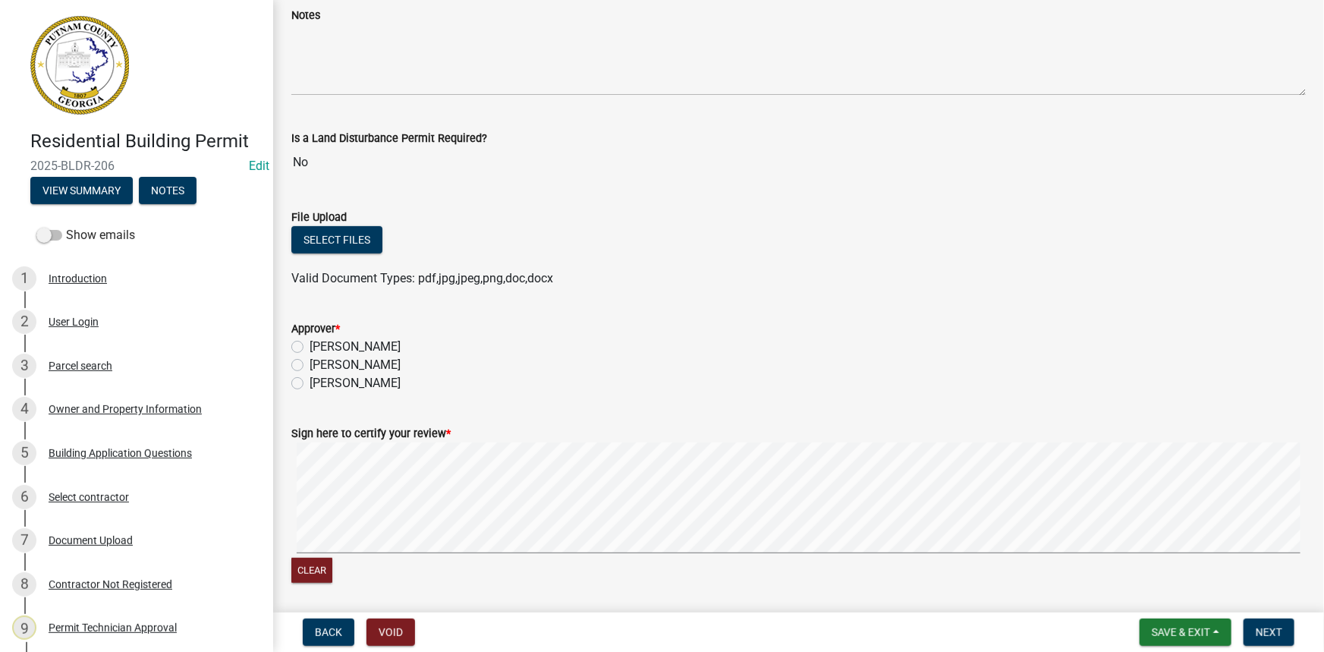
scroll to position [206, 0]
click at [371, 360] on label "Courtney Andrews" at bounding box center [355, 363] width 91 height 18
click at [319, 360] on input "Courtney Andrews" at bounding box center [315, 359] width 10 height 10
radio input "true"
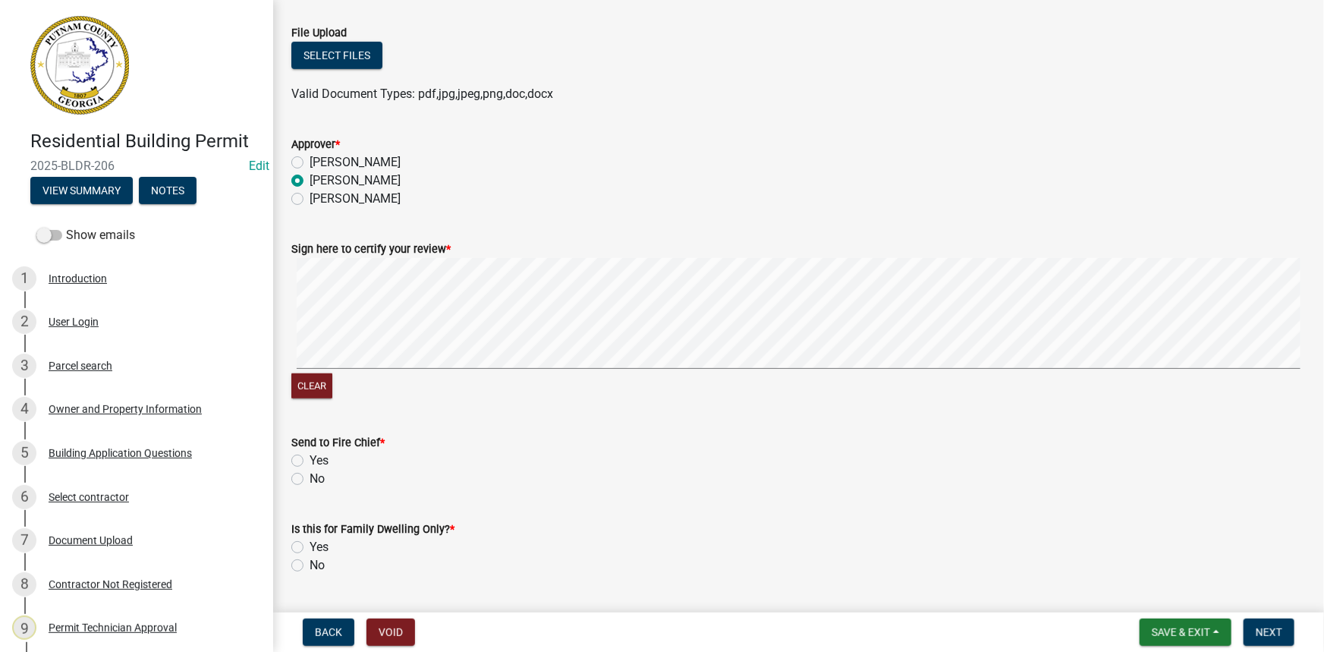
scroll to position [413, 0]
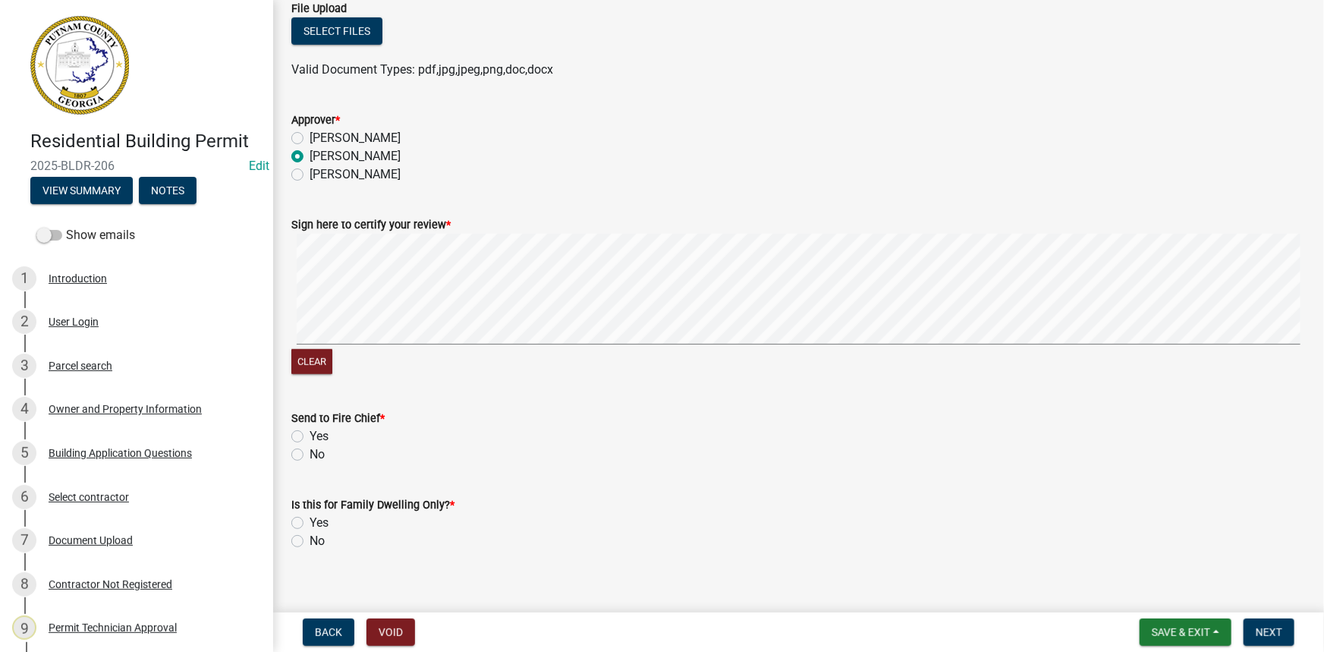
click at [310, 539] on label "No" at bounding box center [317, 541] width 15 height 18
click at [310, 539] on input "No" at bounding box center [315, 537] width 10 height 10
radio input "true"
click at [310, 454] on label "No" at bounding box center [317, 454] width 15 height 18
click at [310, 454] on input "No" at bounding box center [315, 450] width 10 height 10
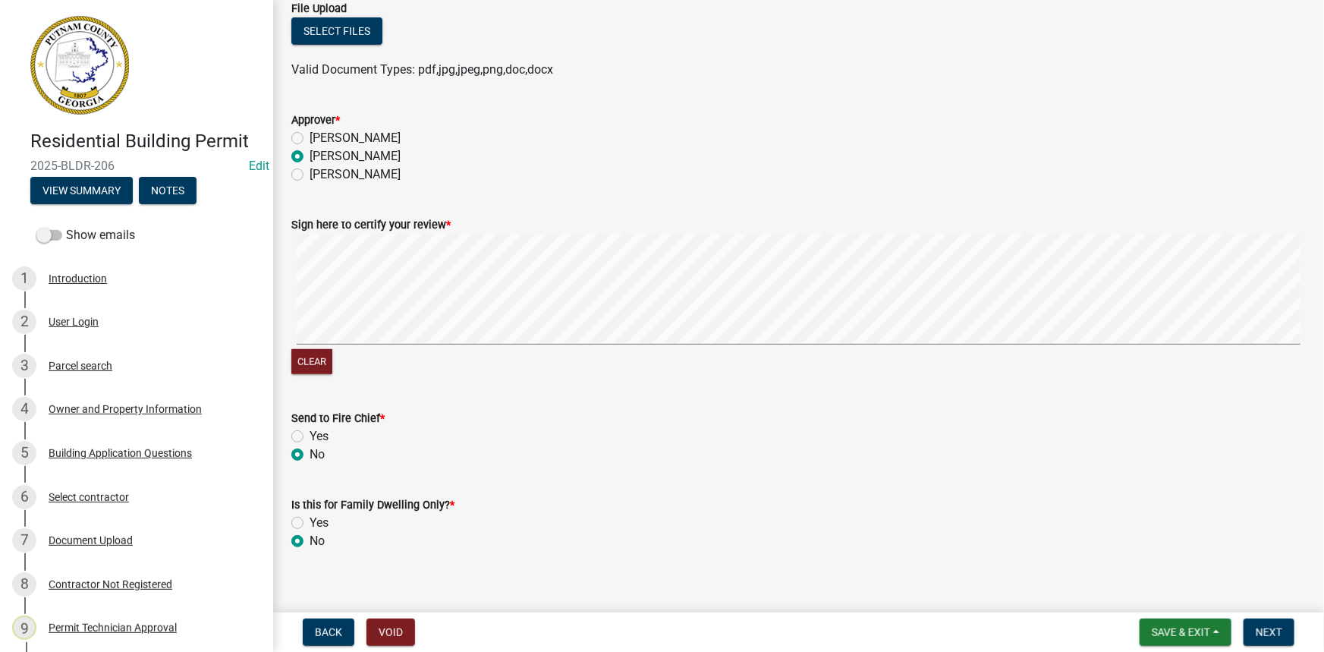
radio input "true"
click at [1274, 640] on button "Next" at bounding box center [1268, 631] width 51 height 27
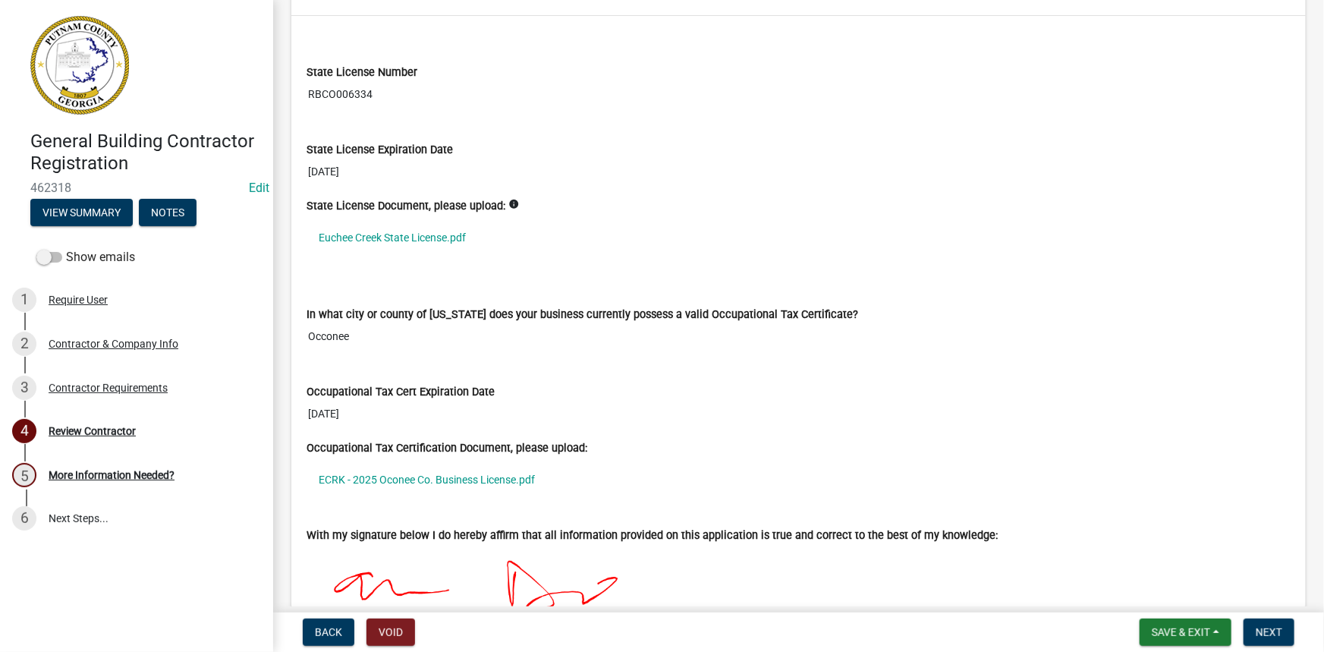
scroll to position [1172, 0]
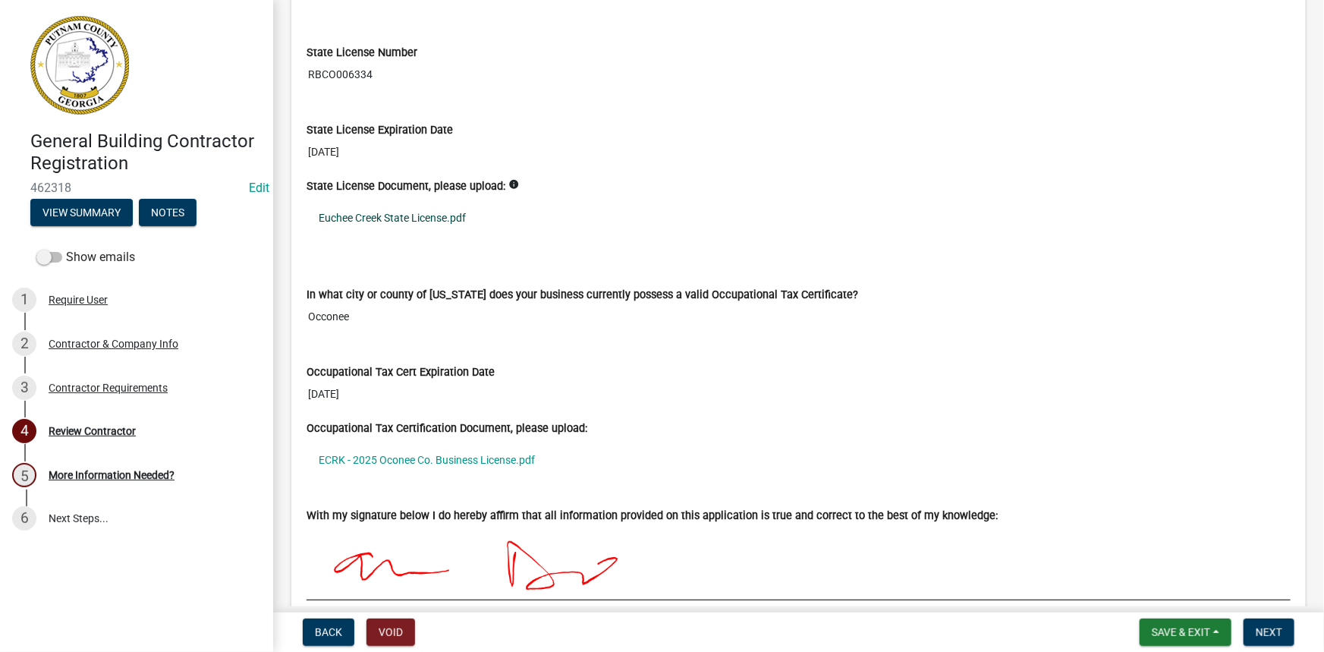
click at [433, 213] on link "Euchee Creek State License.pdf" at bounding box center [798, 217] width 984 height 35
click at [407, 455] on link "ECRK - 2025 Oconee Co. Business License.pdf" at bounding box center [798, 459] width 984 height 35
click at [1279, 626] on span "Next" at bounding box center [1269, 632] width 27 height 12
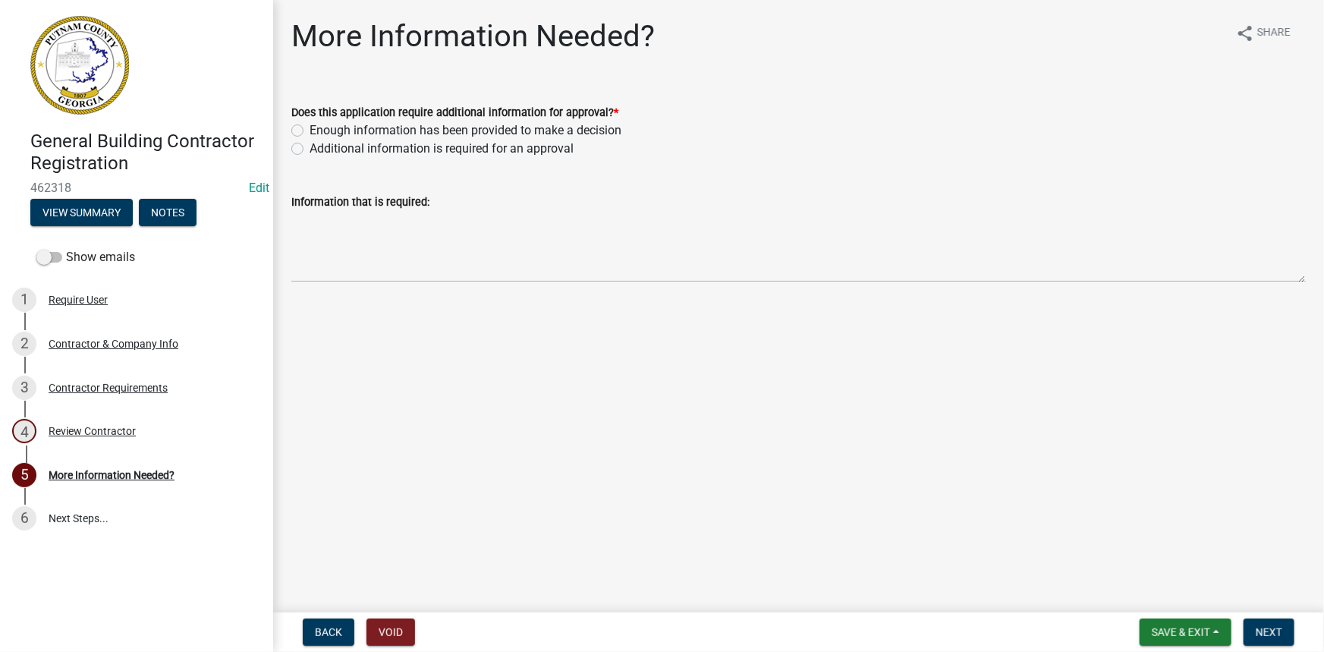
click at [370, 152] on label "Additional information is required for an approval" at bounding box center [442, 149] width 264 height 18
click at [319, 149] on input "Additional information is required for an approval" at bounding box center [315, 145] width 10 height 10
radio input "true"
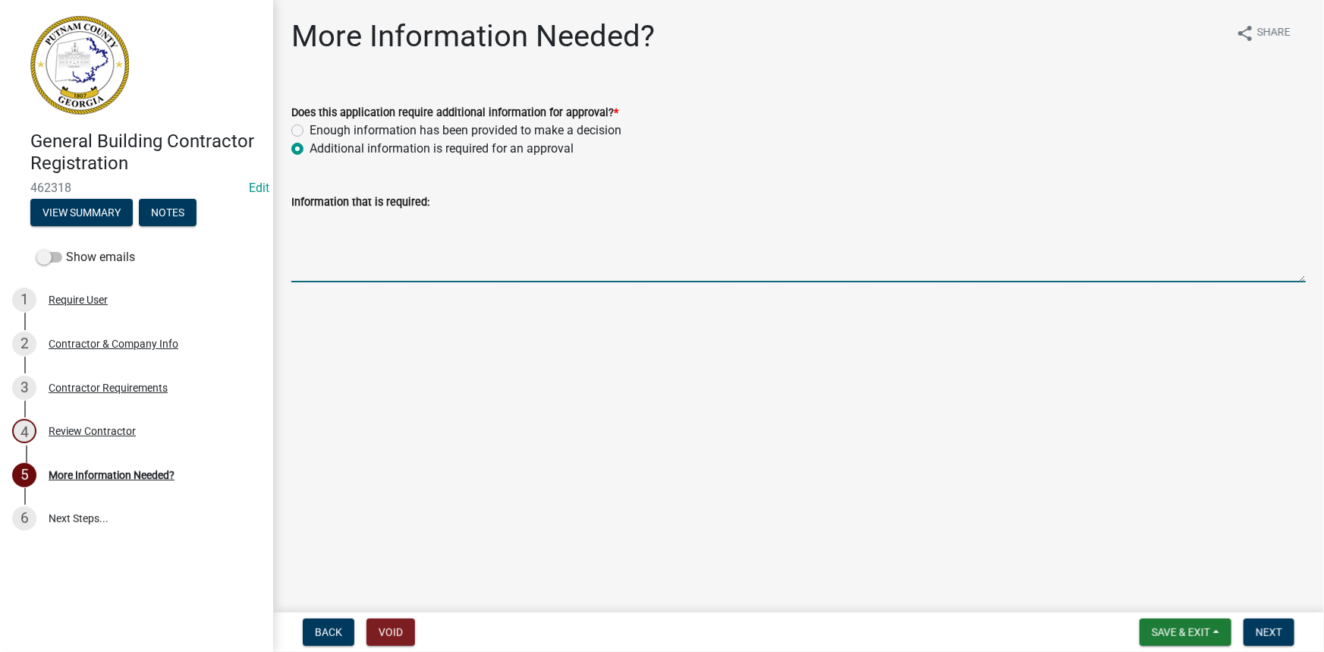
click at [375, 269] on textarea "Information that is required:" at bounding box center [798, 246] width 1014 height 71
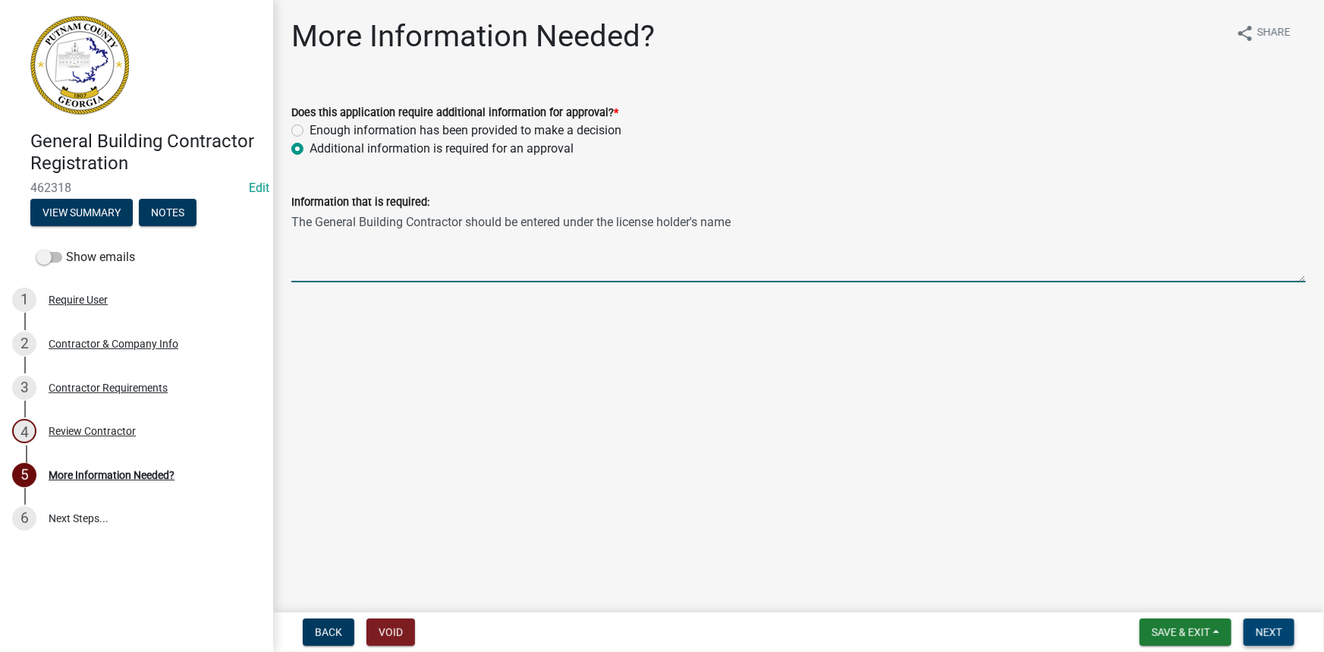
type textarea "The General Building Contractor should be entered under the license holder's na…"
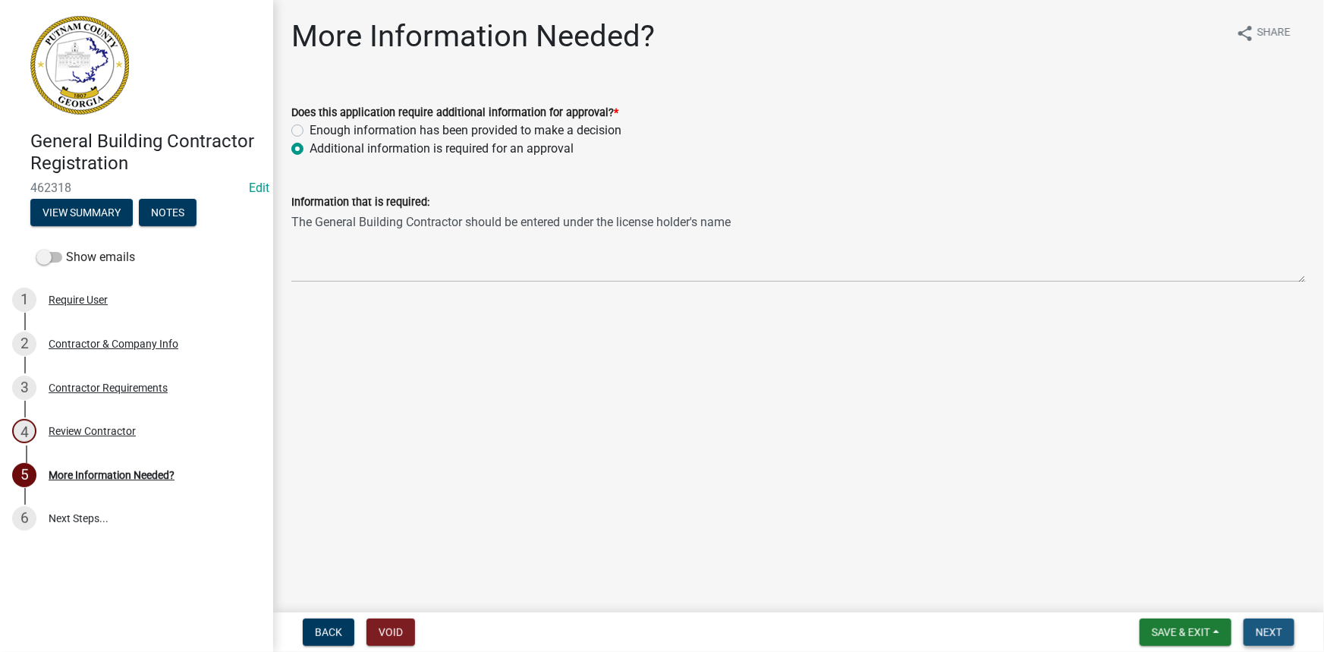
click at [1253, 633] on button "Next" at bounding box center [1268, 631] width 51 height 27
